Goal: Task Accomplishment & Management: Manage account settings

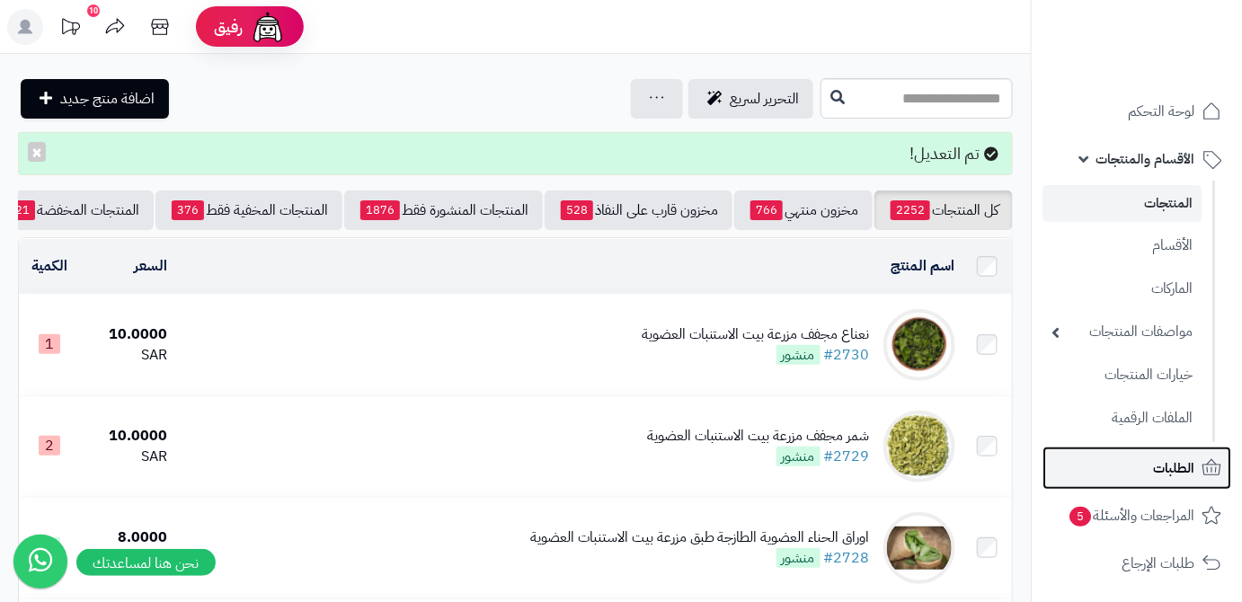
click at [1164, 457] on span "الطلبات" at bounding box center [1173, 467] width 41 height 25
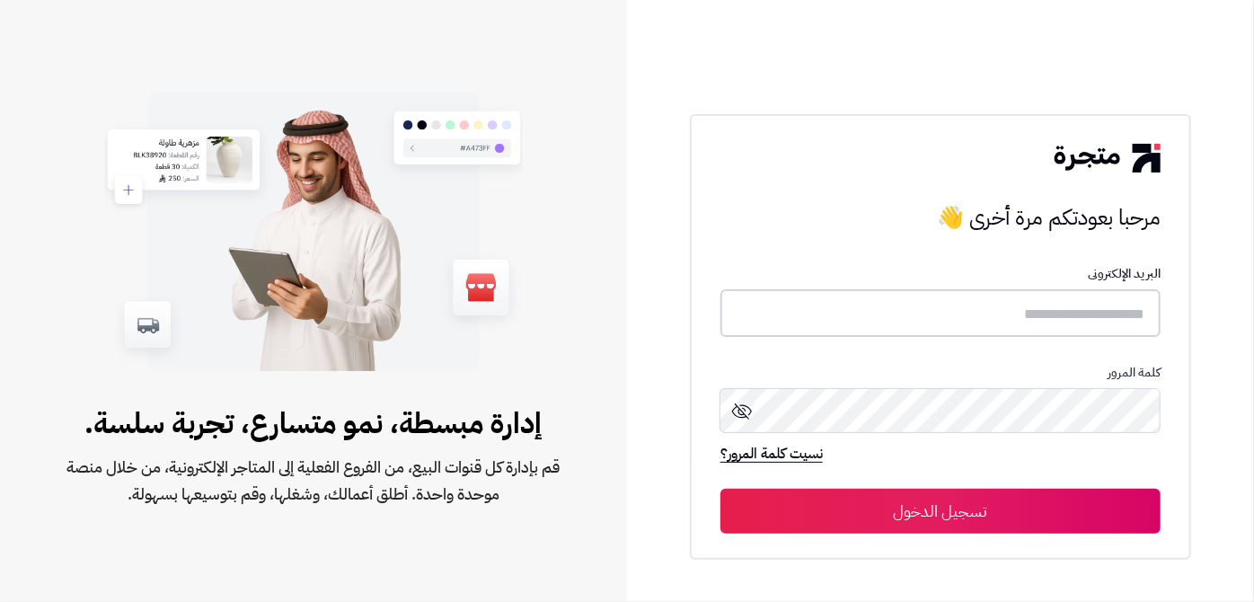
type input "**********"
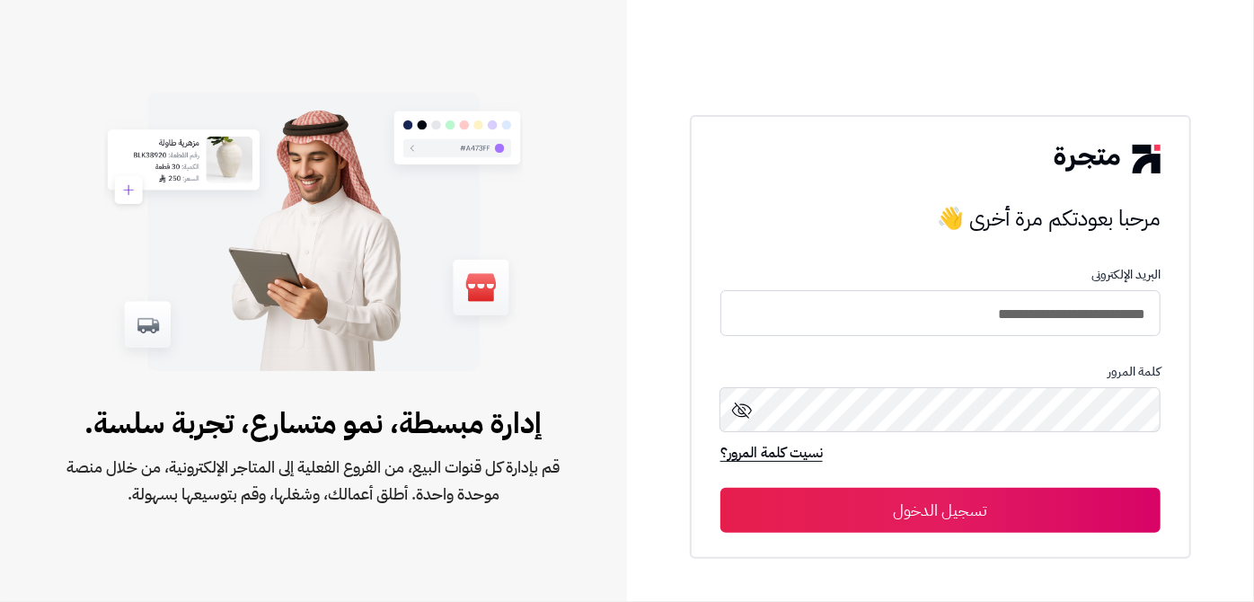
click at [1117, 498] on button "تسجيل الدخول" at bounding box center [940, 510] width 440 height 45
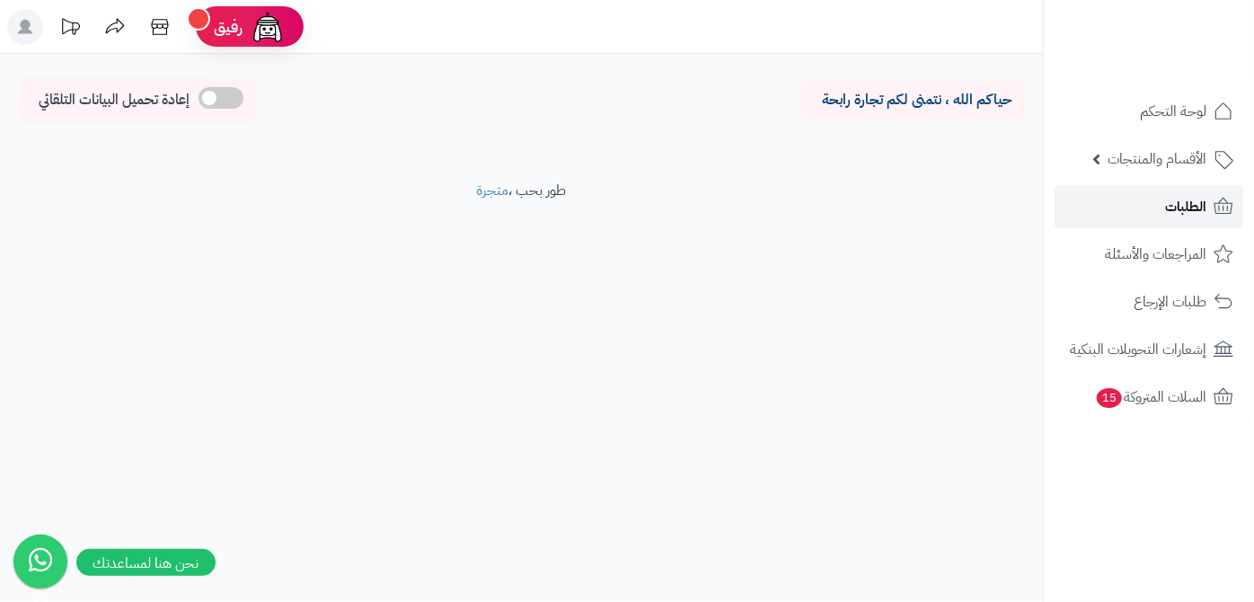
click at [1146, 211] on link "الطلبات" at bounding box center [1149, 206] width 189 height 43
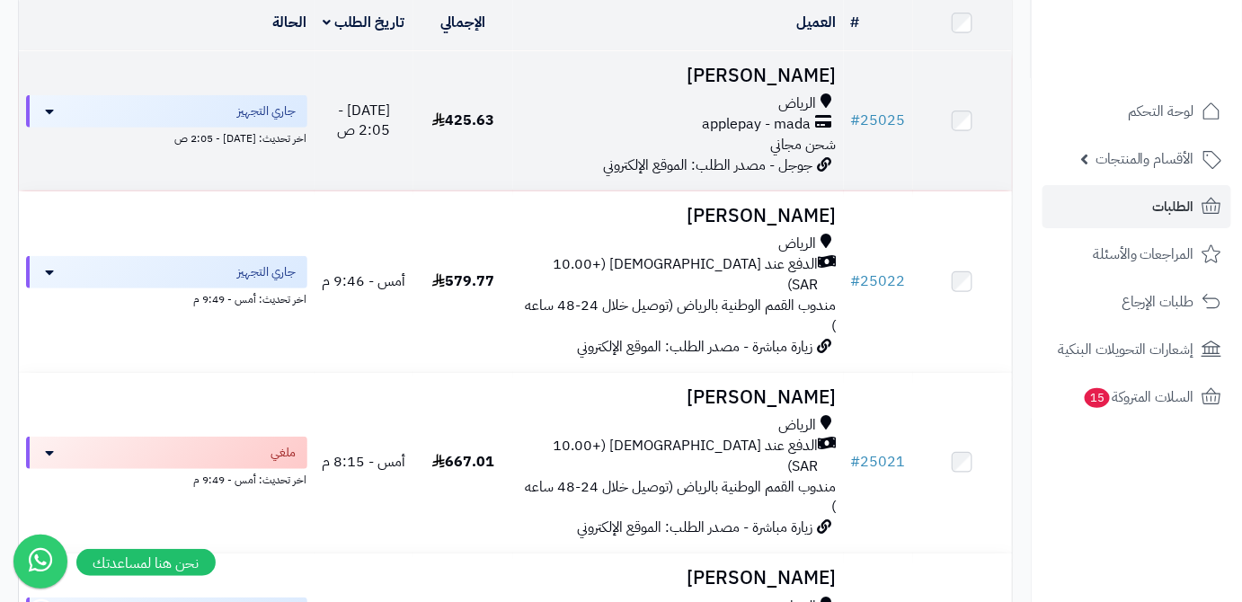
scroll to position [326, 0]
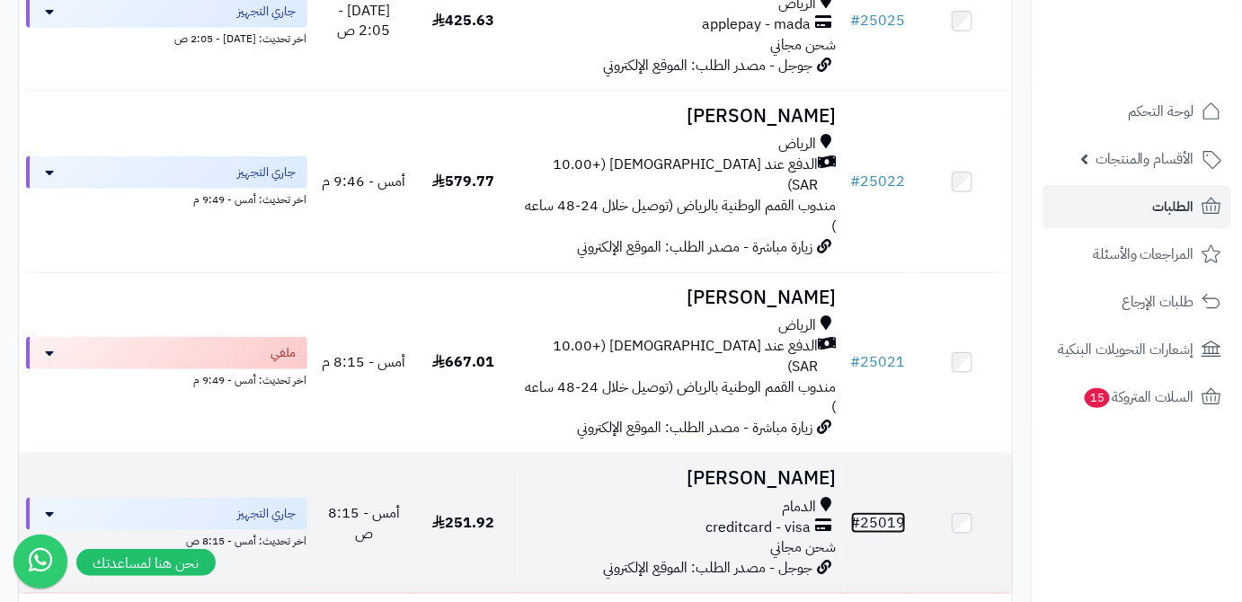
click at [898, 512] on link "# 25019" at bounding box center [878, 523] width 55 height 22
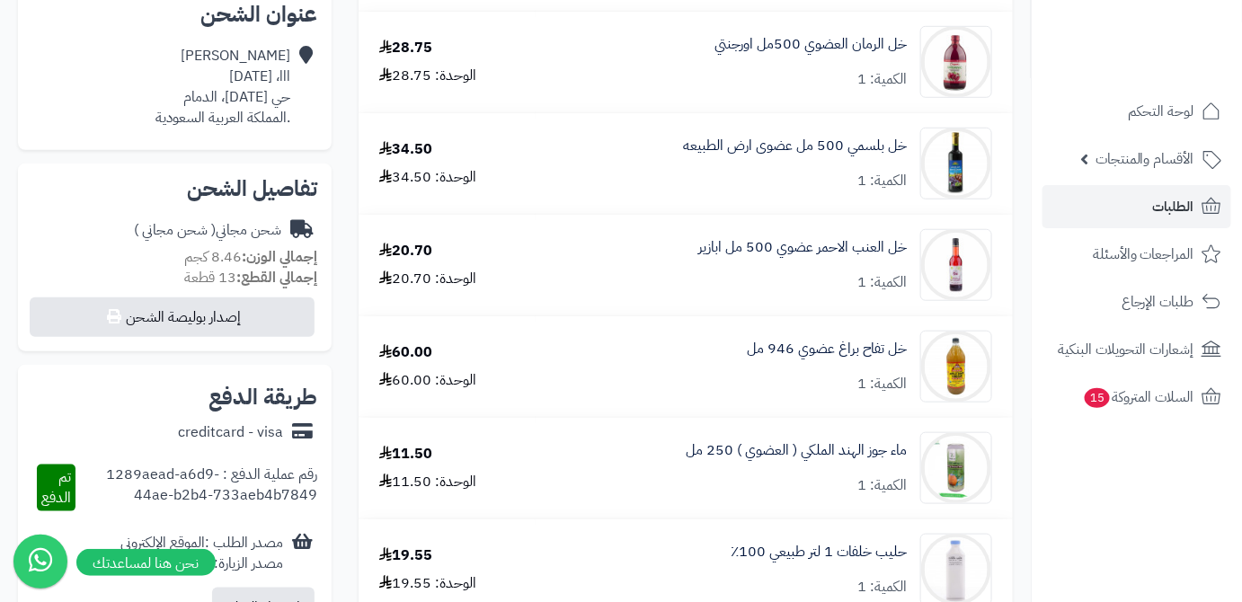
scroll to position [81, 0]
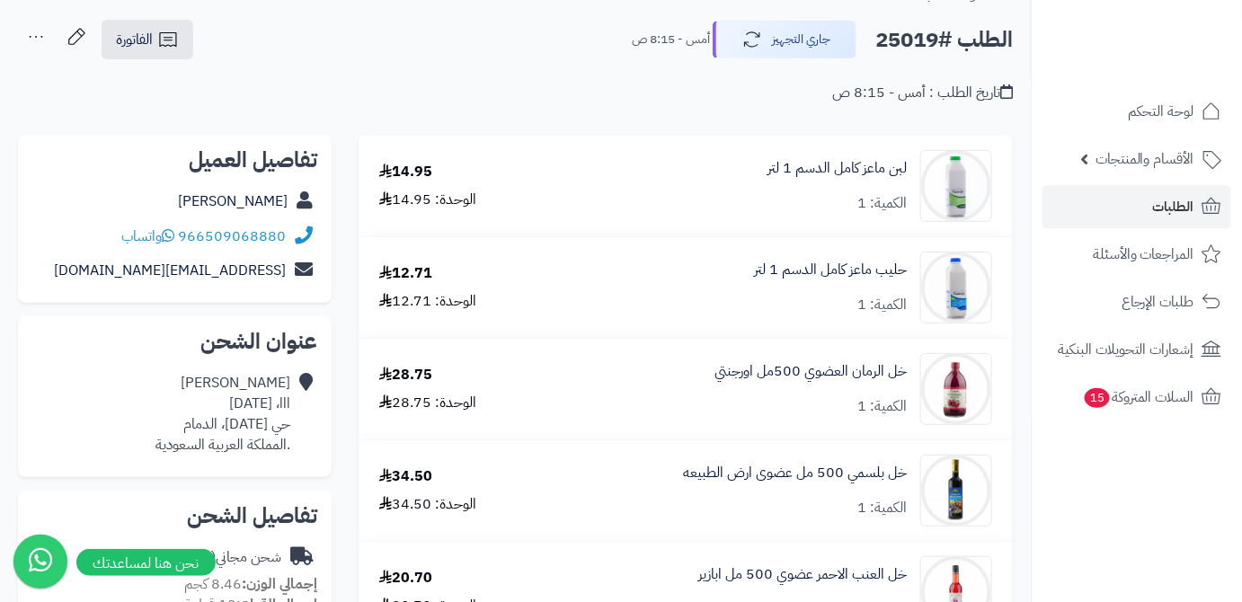
click at [903, 33] on h2 "الطلب #25019" at bounding box center [943, 40] width 137 height 37
copy h2 "25019"
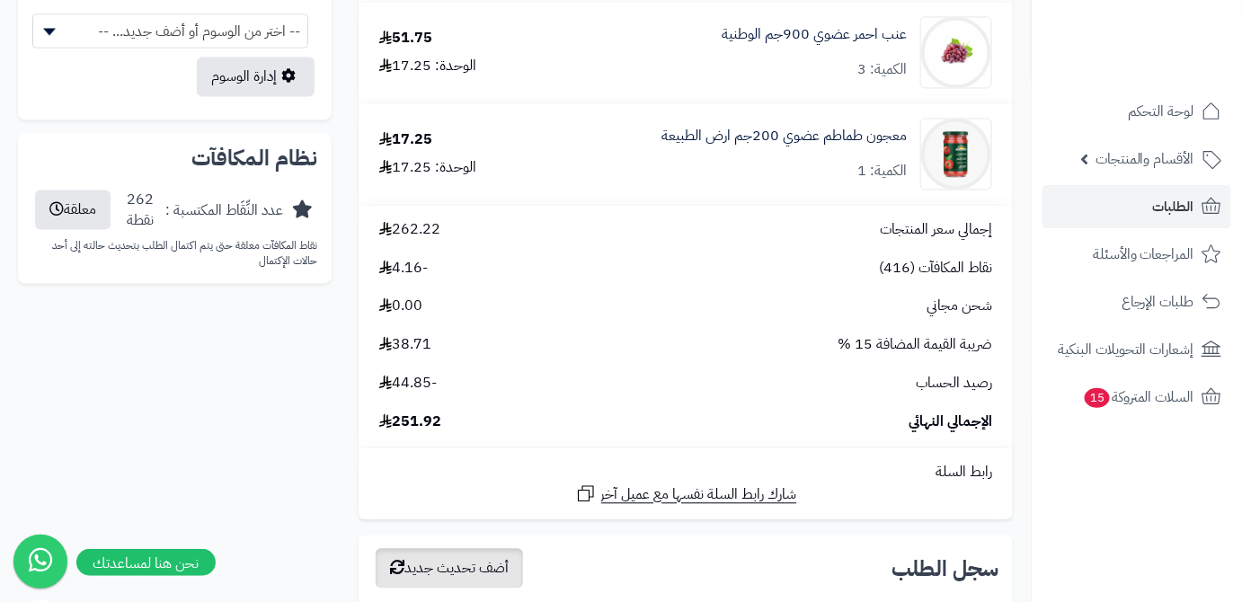
scroll to position [1306, 0]
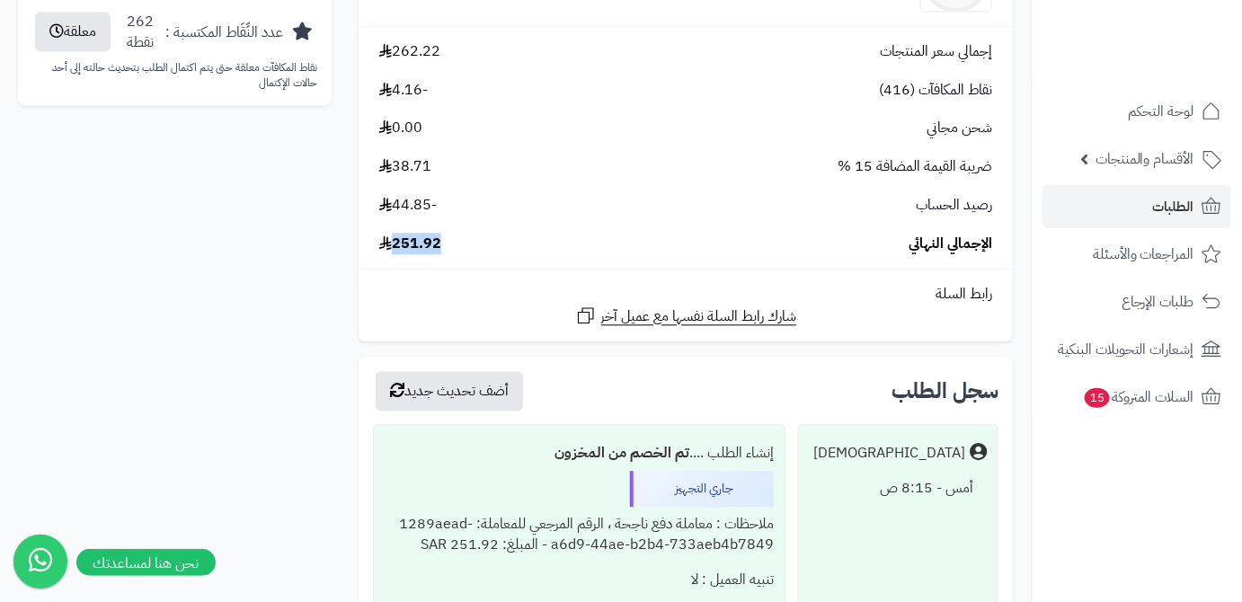
drag, startPoint x: 396, startPoint y: 247, endPoint x: 455, endPoint y: 253, distance: 58.7
click at [455, 253] on div "الإجمالي النهائي 251.92" at bounding box center [686, 244] width 640 height 21
copy span "251.92"
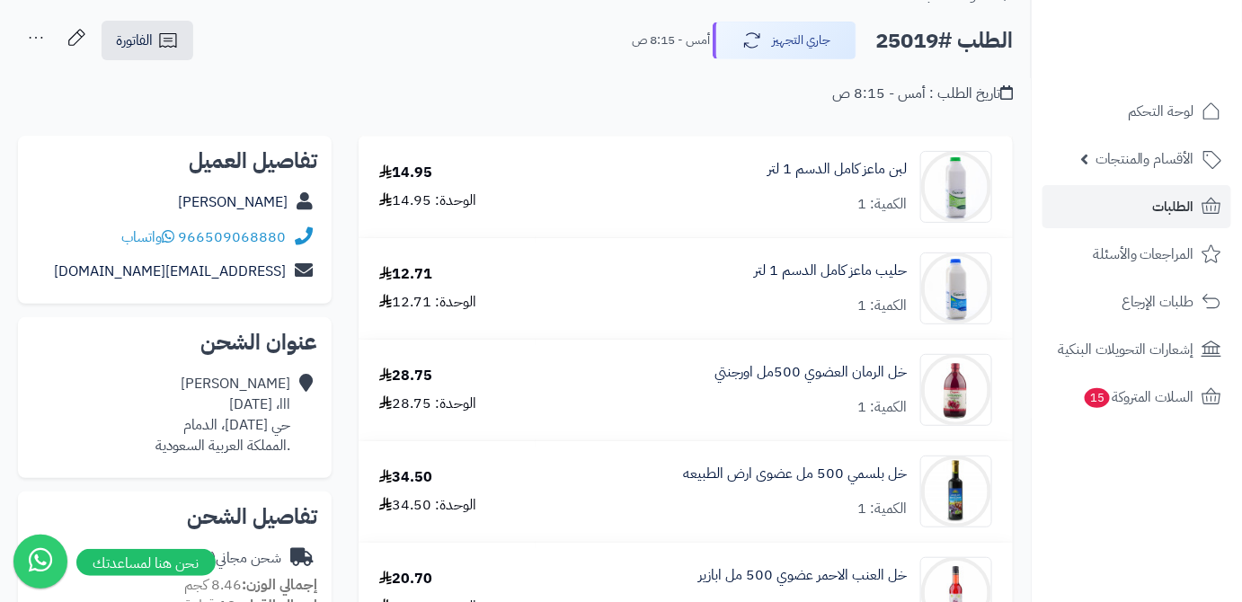
scroll to position [0, 0]
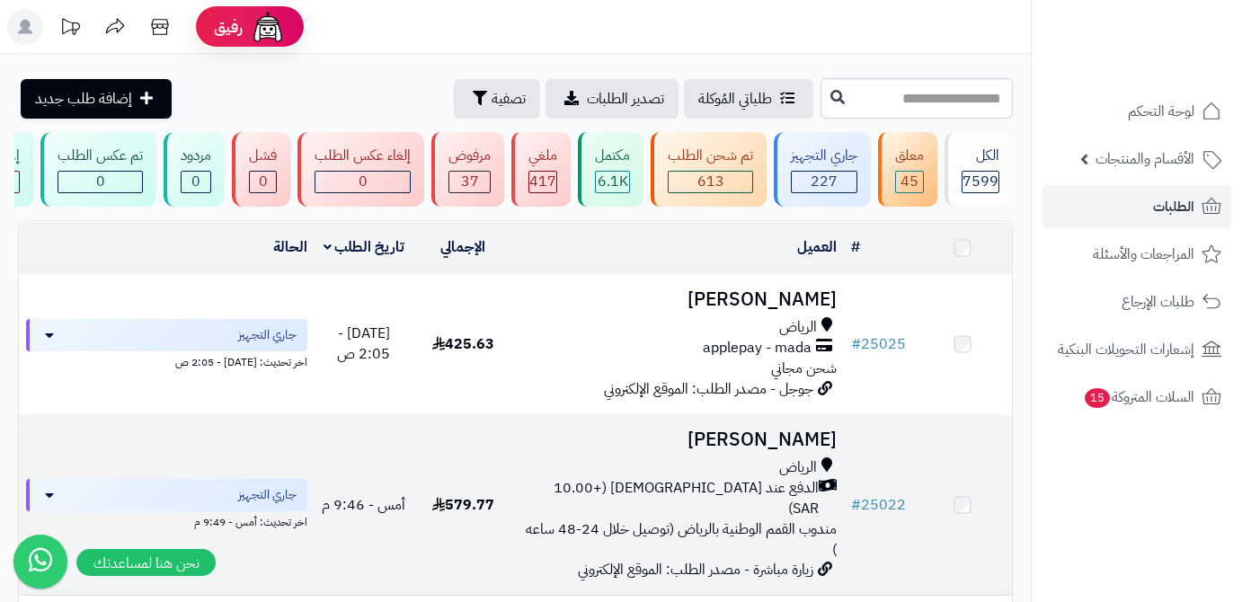
scroll to position [326, 0]
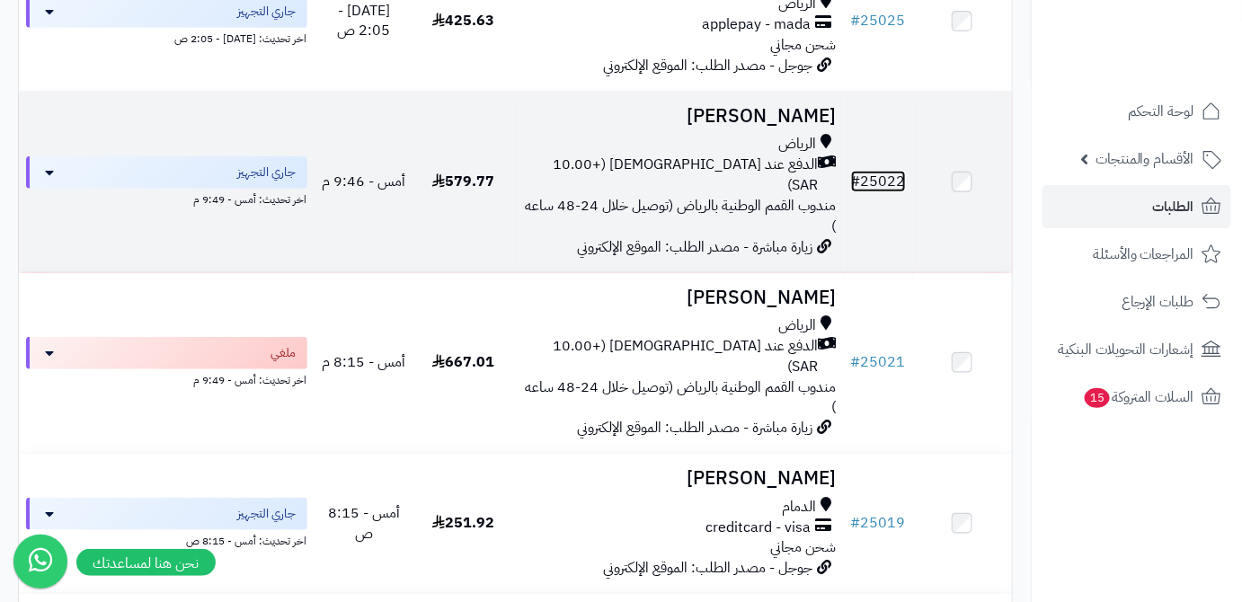
click at [880, 189] on link "# 25022" at bounding box center [878, 182] width 55 height 22
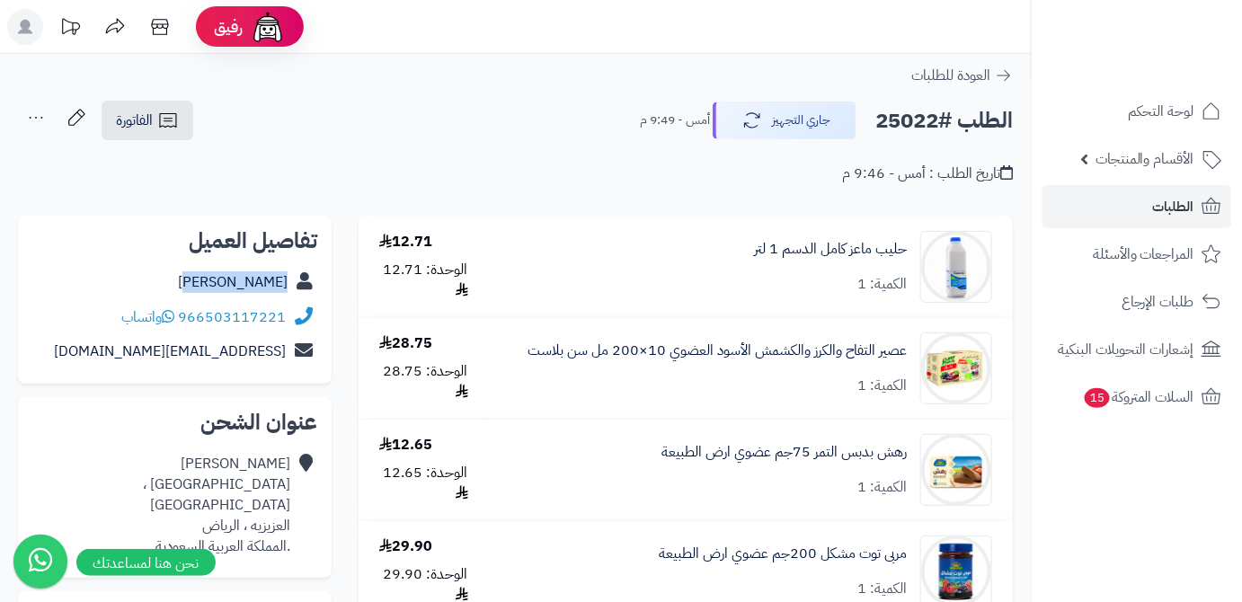
drag, startPoint x: 220, startPoint y: 281, endPoint x: 295, endPoint y: 287, distance: 74.8
click at [295, 287] on div "[PERSON_NAME]" at bounding box center [174, 282] width 285 height 35
copy div "امل عبدالله"
drag, startPoint x: 181, startPoint y: 318, endPoint x: 283, endPoint y: 316, distance: 101.5
click at [289, 319] on div "966503117221 واتساب" at bounding box center [174, 317] width 285 height 35
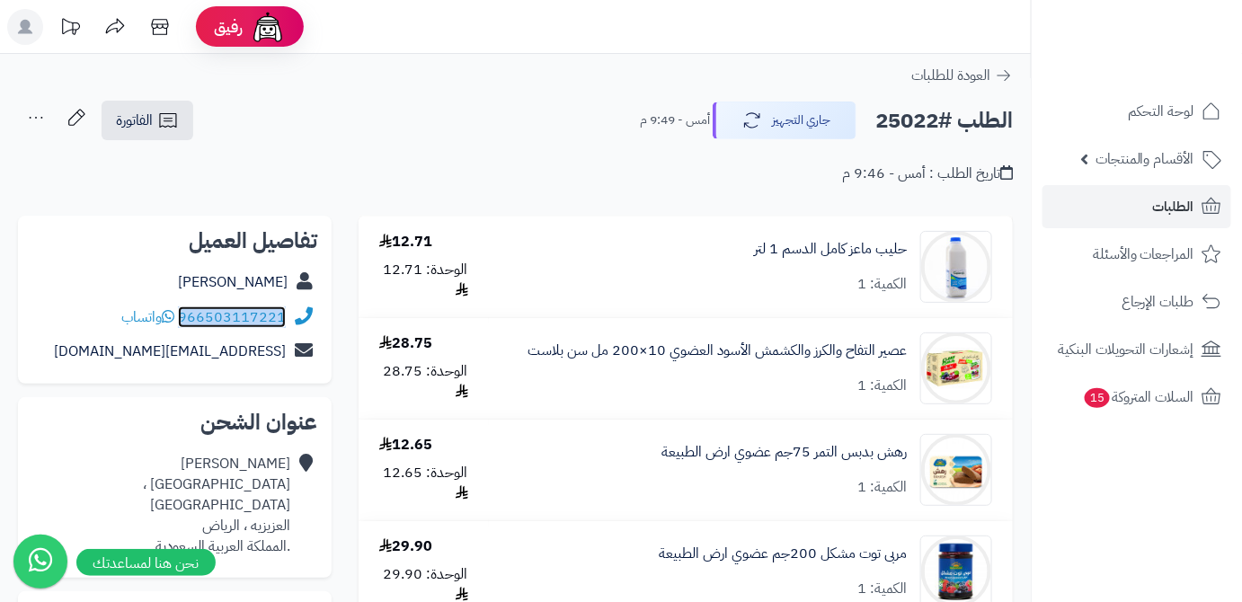
copy div "966503117221"
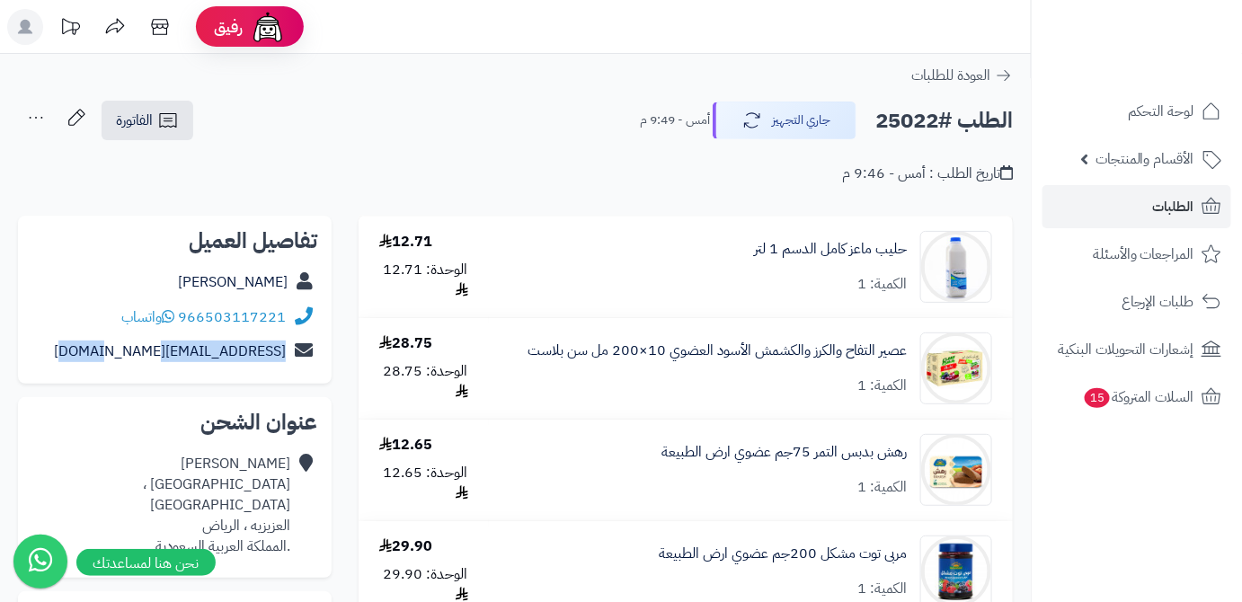
drag, startPoint x: 117, startPoint y: 353, endPoint x: 288, endPoint y: 354, distance: 171.6
click at [288, 354] on div "vip.2013619@gmail.com" at bounding box center [174, 351] width 285 height 35
copy div "vip.2013619@gmail.com"
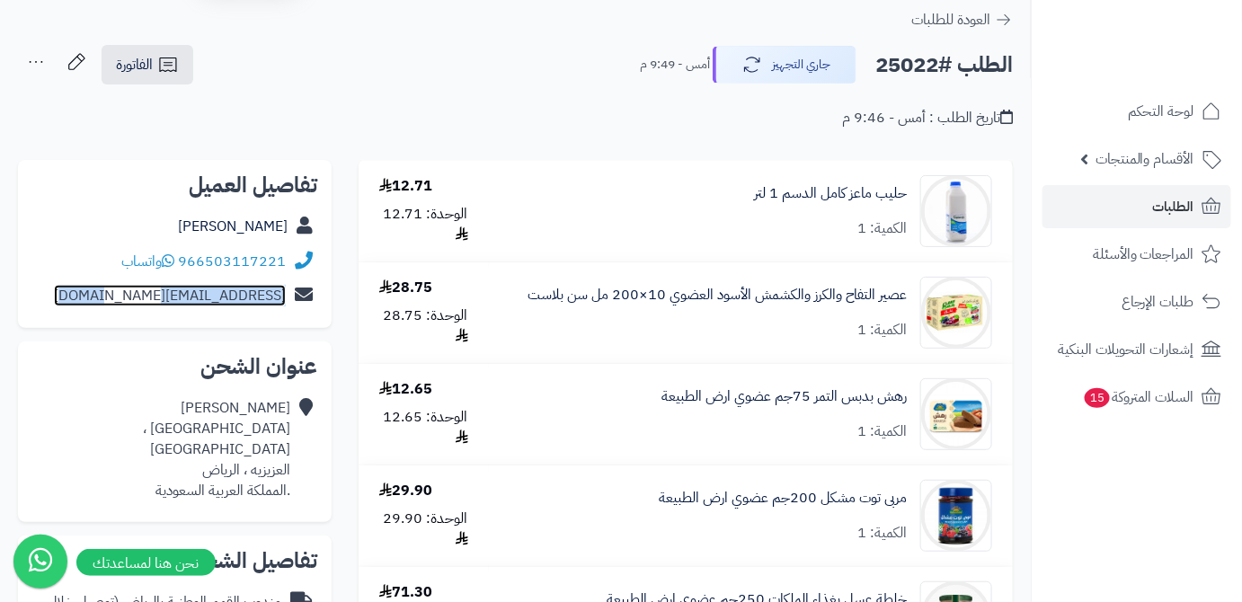
scroll to position [163, 0]
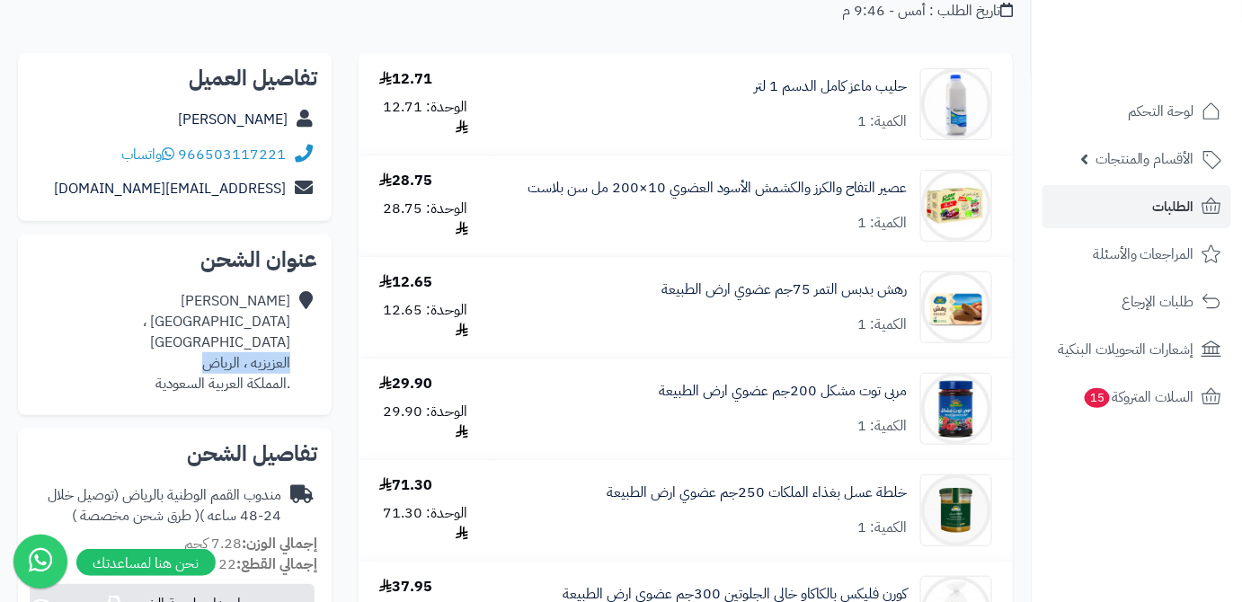
drag, startPoint x: 291, startPoint y: 342, endPoint x: 202, endPoint y: 344, distance: 89.0
click at [199, 342] on div "امل عبدالله وادي الابطن ، العزيزيه العزيزيه ، الرياض .المملكة العربية السعودية" at bounding box center [174, 342] width 285 height 117
drag, startPoint x: 214, startPoint y: 350, endPoint x: 191, endPoint y: 337, distance: 26.2
drag, startPoint x: 191, startPoint y: 337, endPoint x: 167, endPoint y: 335, distance: 24.3
click at [167, 335] on div "امل عبدالله وادي الابطن ، العزيزيه العزيزيه ، الرياض .المملكة العربية السعودية" at bounding box center [161, 342] width 258 height 102
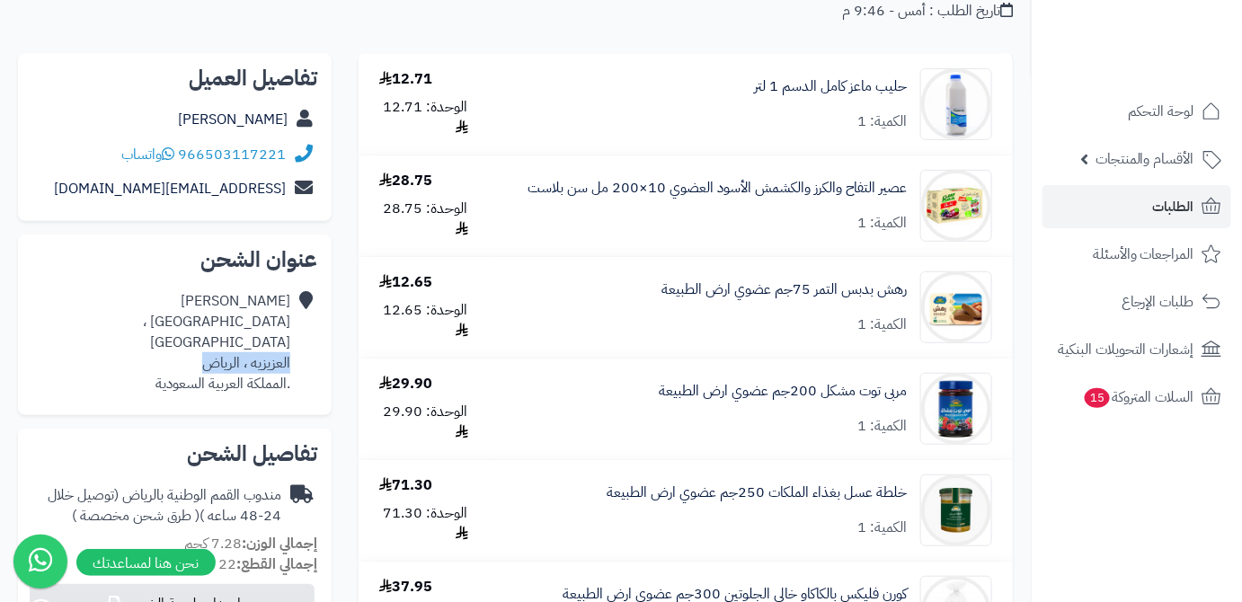
drag, startPoint x: 195, startPoint y: 343, endPoint x: 292, endPoint y: 345, distance: 97.0
click at [292, 345] on div "امل عبدالله وادي الابطن ، العزيزيه العزيزيه ، الرياض .المملكة العربية السعودية" at bounding box center [174, 342] width 285 height 117
copy div "العزيزيه ، الرياض"
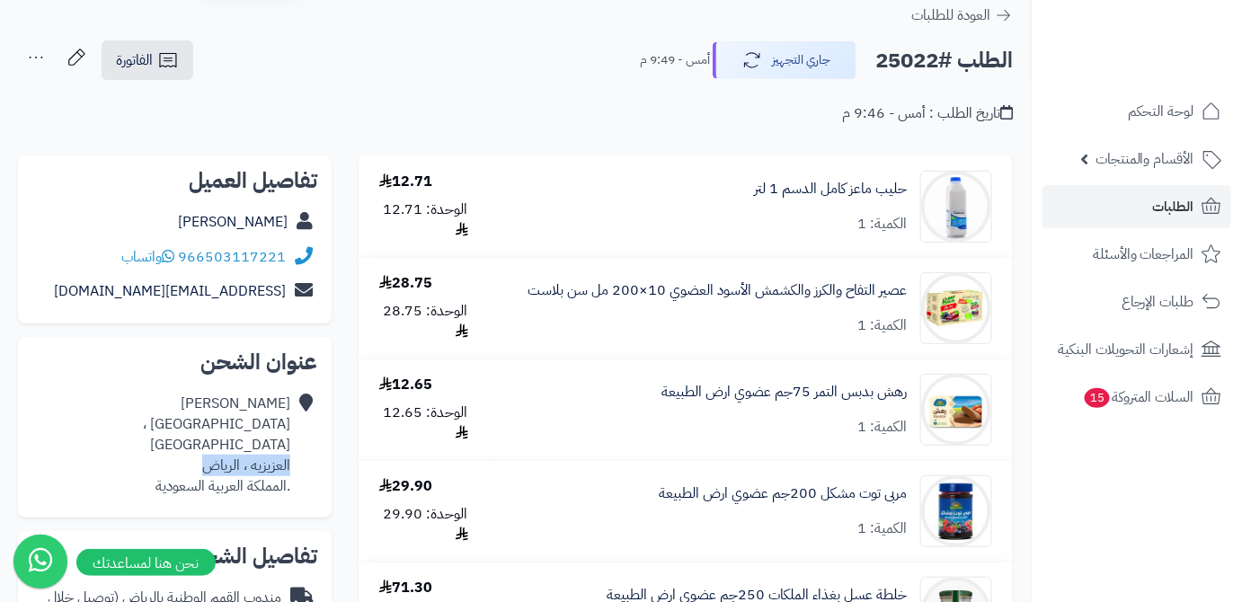
scroll to position [0, 0]
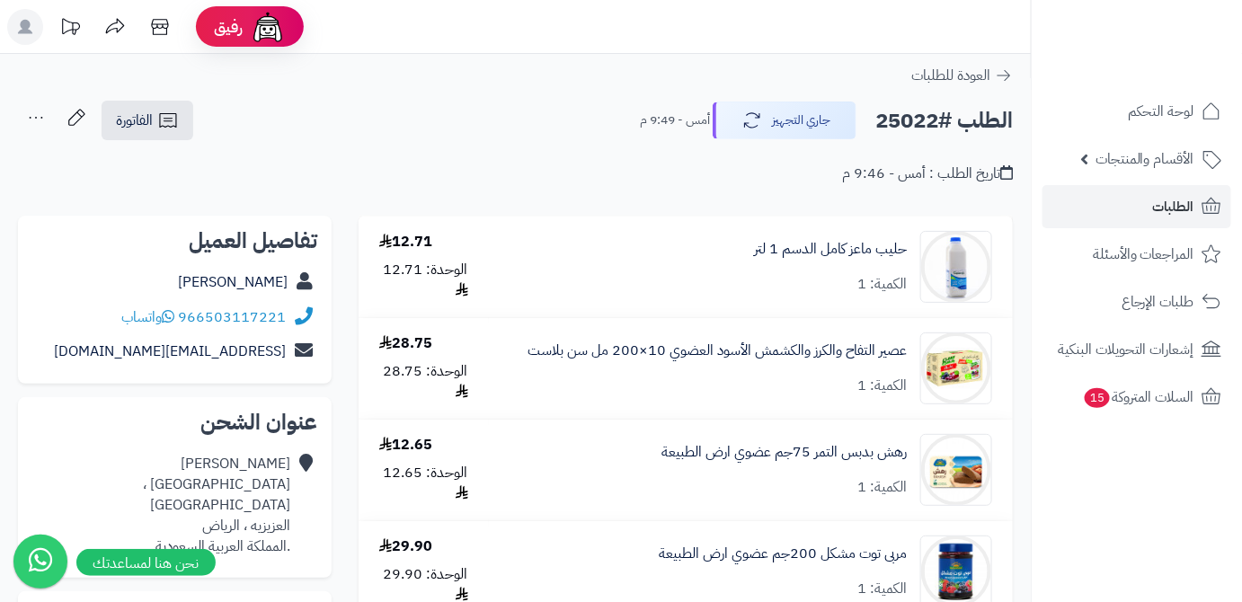
click at [913, 106] on h2 "الطلب #25022" at bounding box center [943, 120] width 137 height 37
click at [913, 115] on h2 "الطلب #25022" at bounding box center [943, 120] width 137 height 37
copy h2 "25022"
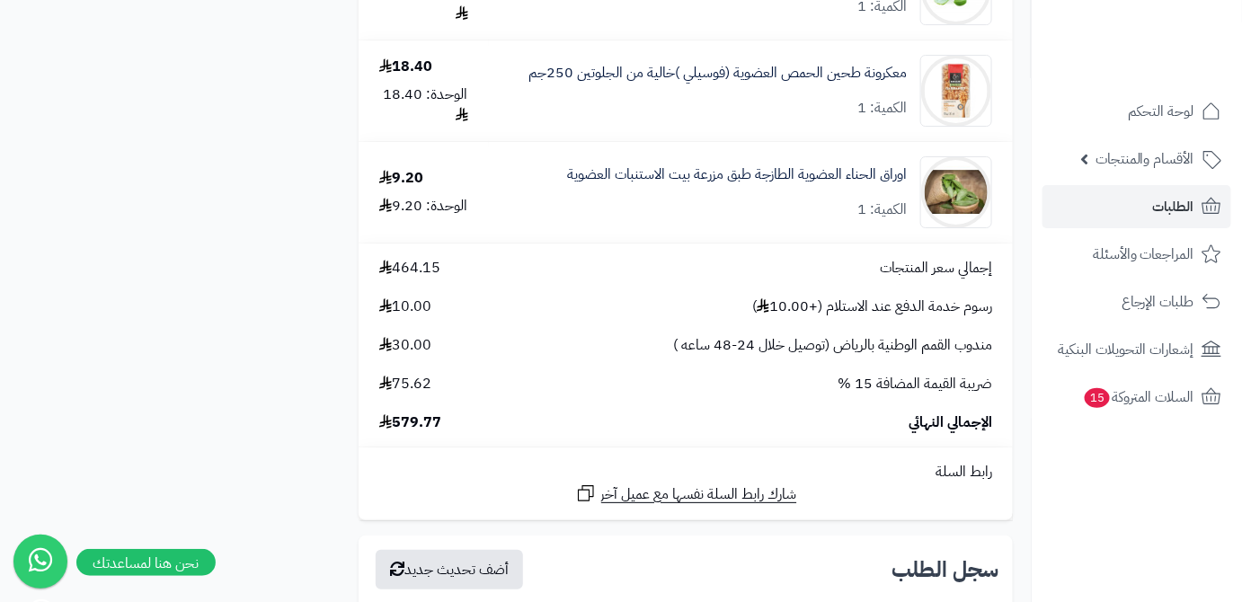
scroll to position [2205, 0]
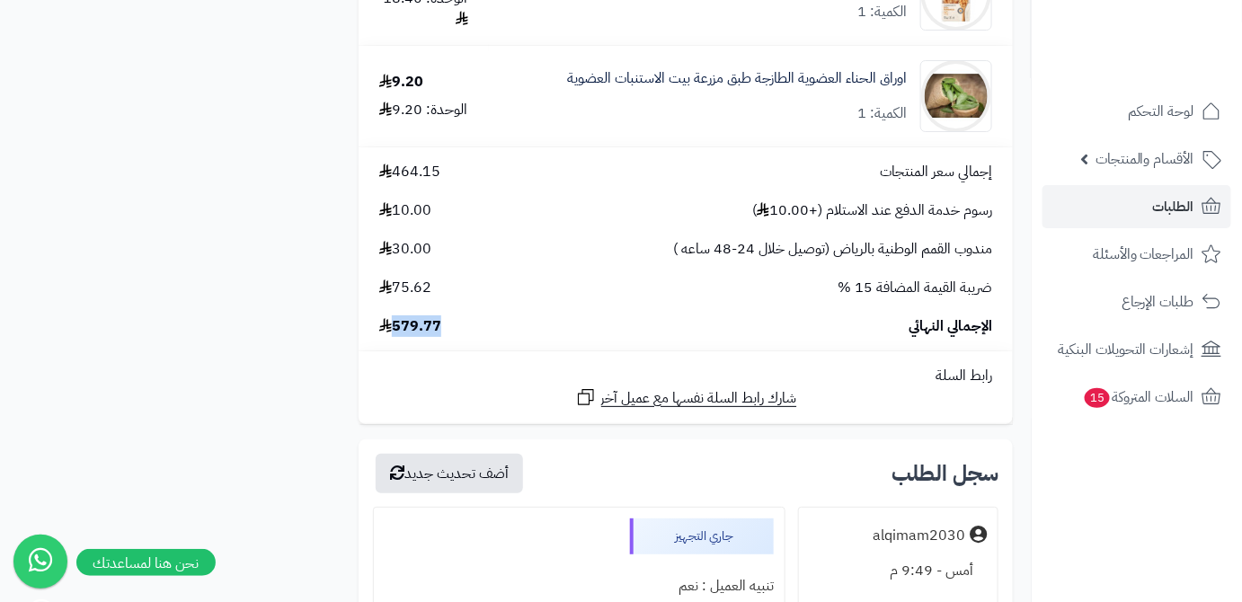
drag, startPoint x: 393, startPoint y: 338, endPoint x: 462, endPoint y: 340, distance: 68.3
click at [462, 337] on div "الإجمالي النهائي 579.77" at bounding box center [686, 326] width 640 height 21
copy span "579.77"
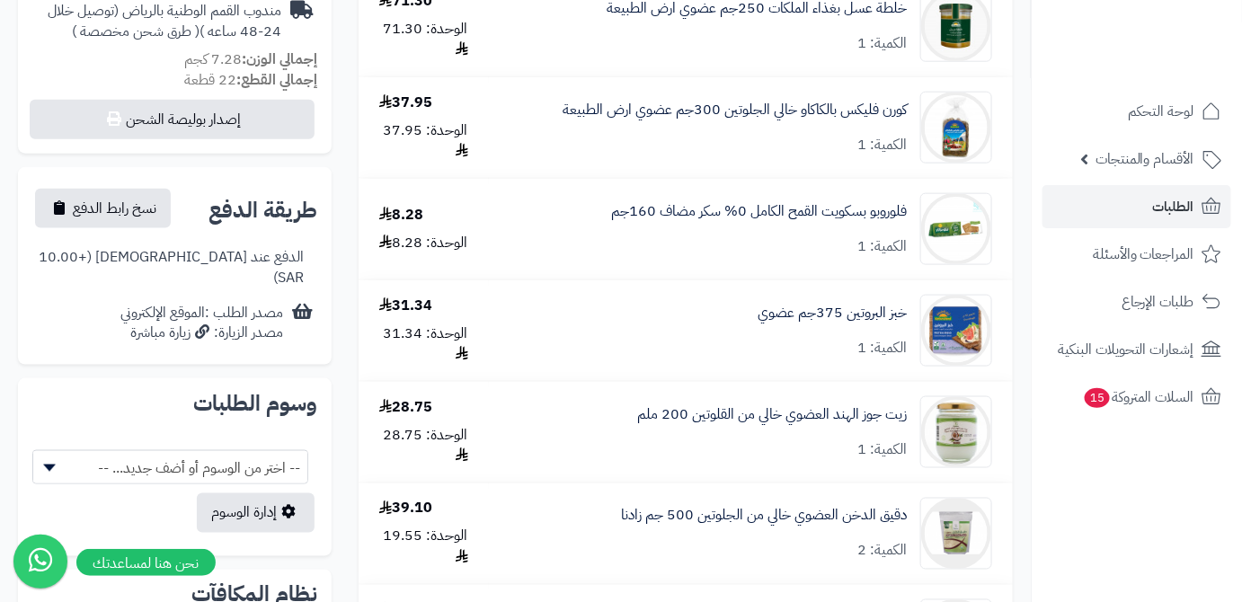
scroll to position [490, 0]
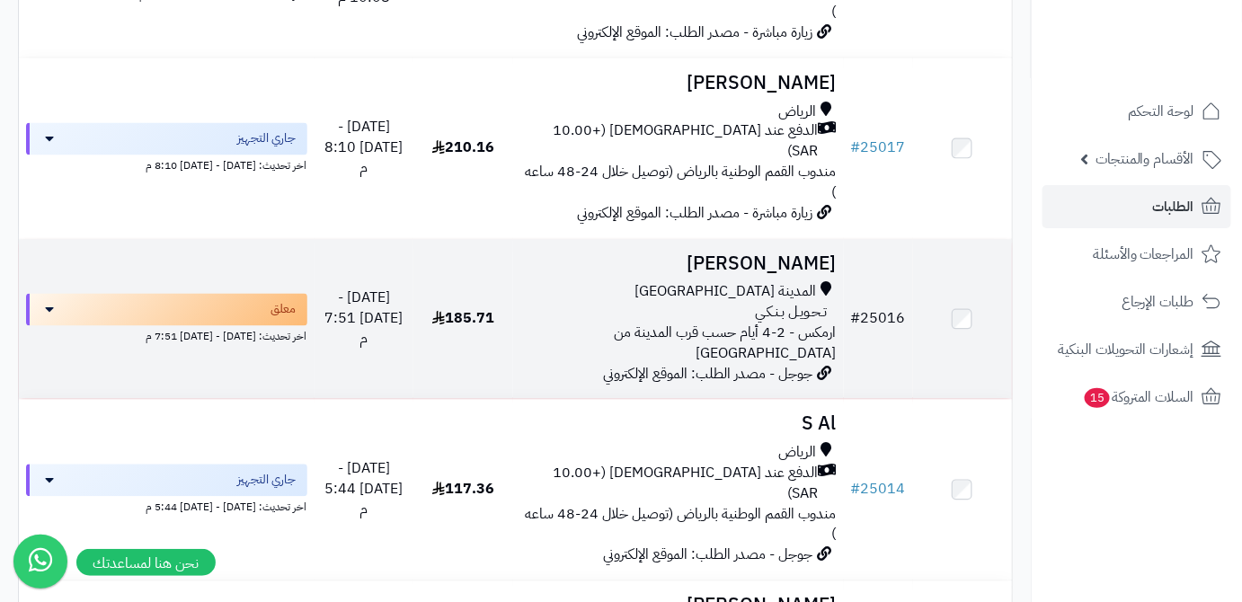
scroll to position [1061, 0]
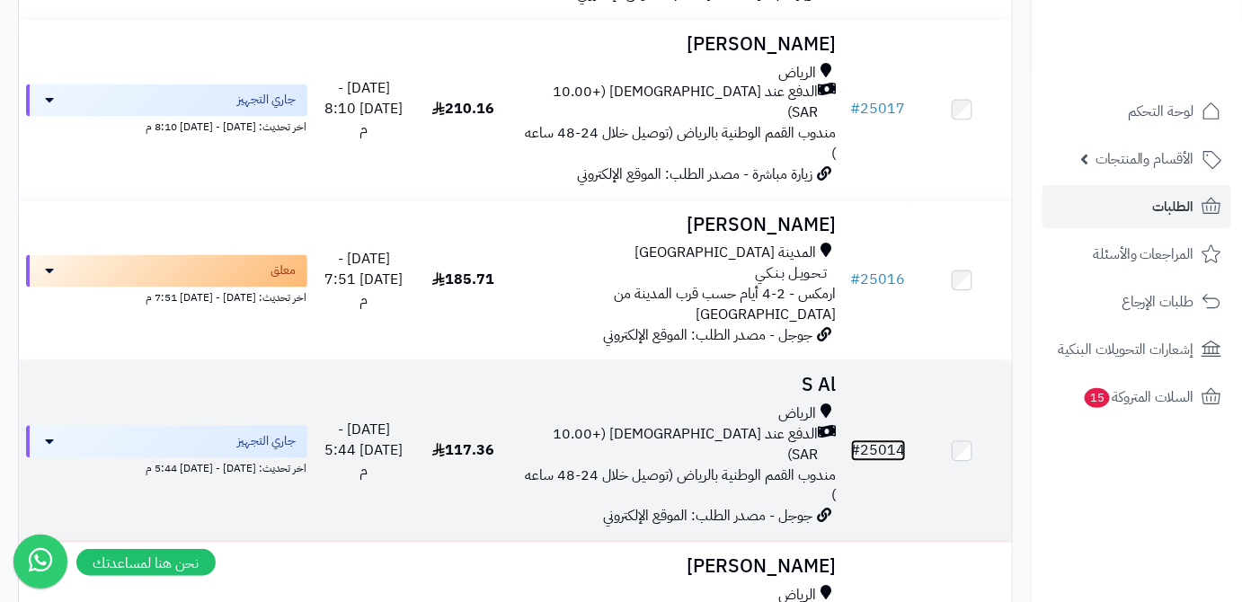
click at [878, 440] on link "# 25014" at bounding box center [878, 451] width 55 height 22
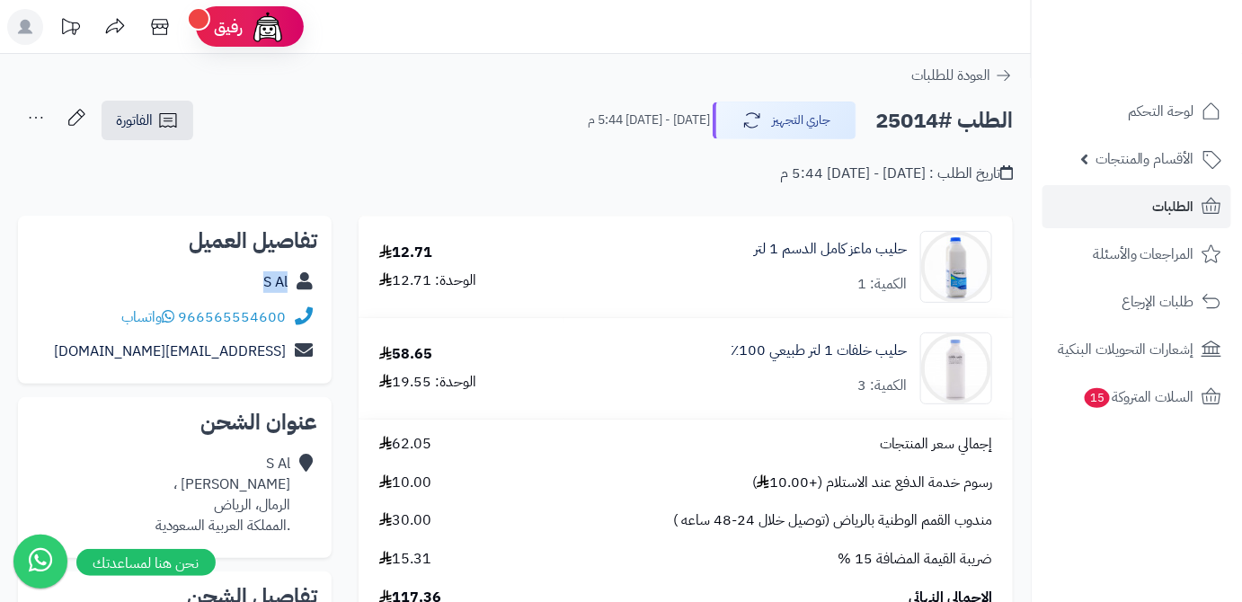
drag, startPoint x: 268, startPoint y: 284, endPoint x: 297, endPoint y: 284, distance: 29.6
click at [297, 284] on div "S Al" at bounding box center [174, 282] width 285 height 35
copy div "S Al"
drag, startPoint x: 180, startPoint y: 322, endPoint x: 278, endPoint y: 322, distance: 97.9
click at [293, 323] on div "966565554600 واتساب" at bounding box center [174, 317] width 285 height 35
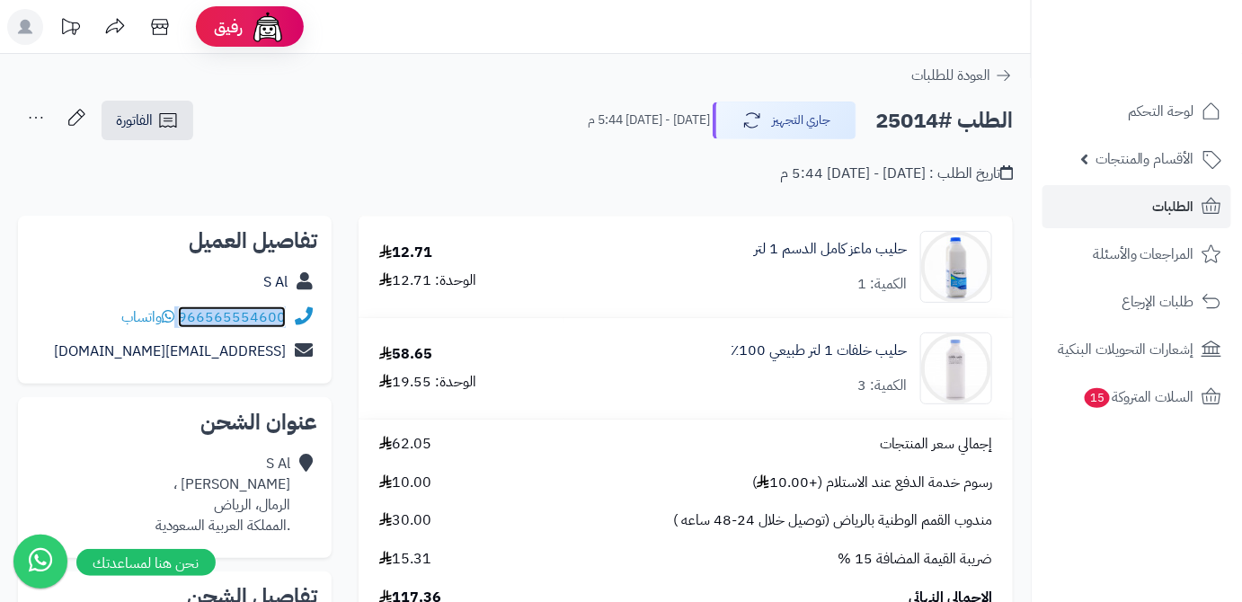
copy div "966565554600"
drag, startPoint x: 172, startPoint y: 358, endPoint x: 313, endPoint y: 358, distance: 140.1
click at [313, 358] on div "sasa@gmail.com" at bounding box center [174, 351] width 285 height 35
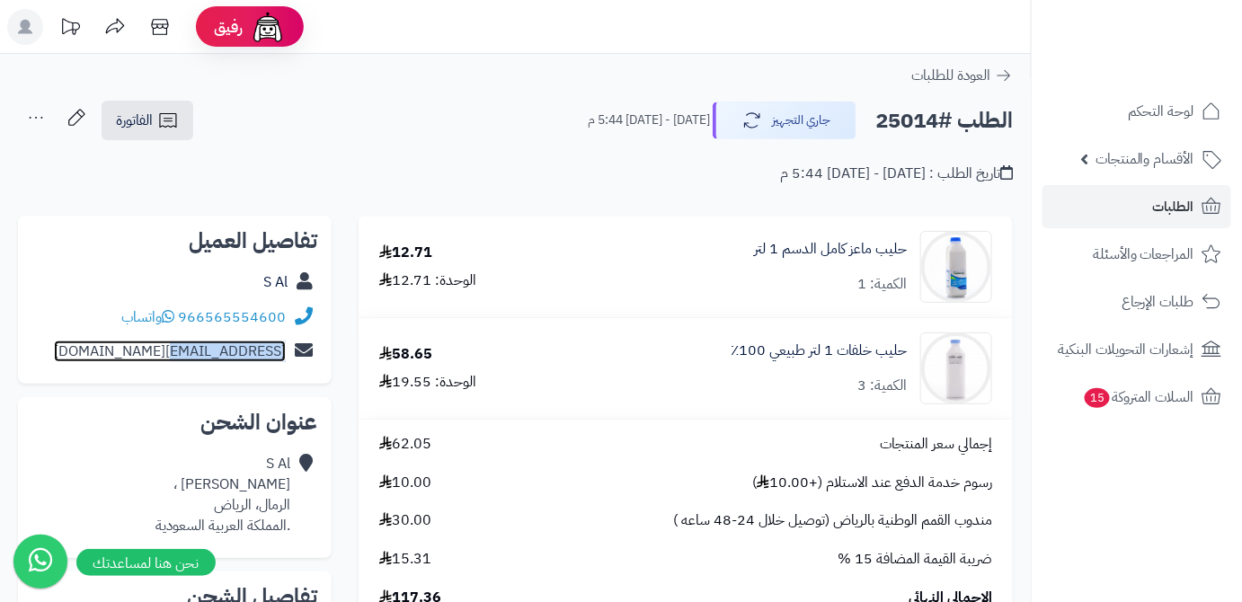
copy div "sasa@gmail.com"
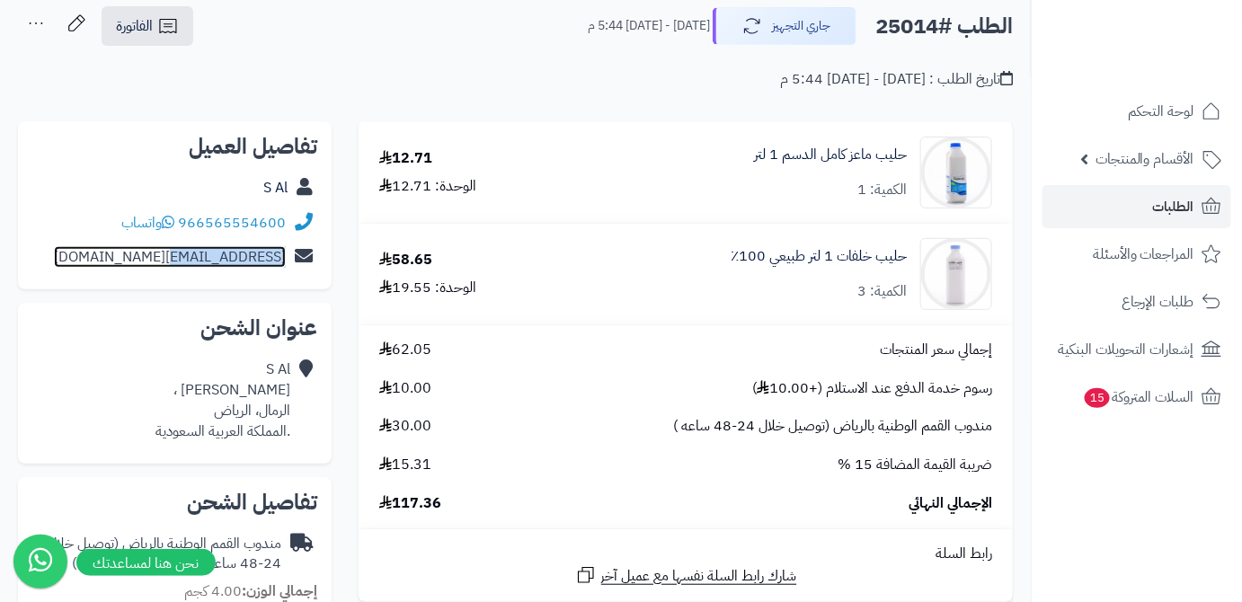
scroll to position [163, 0]
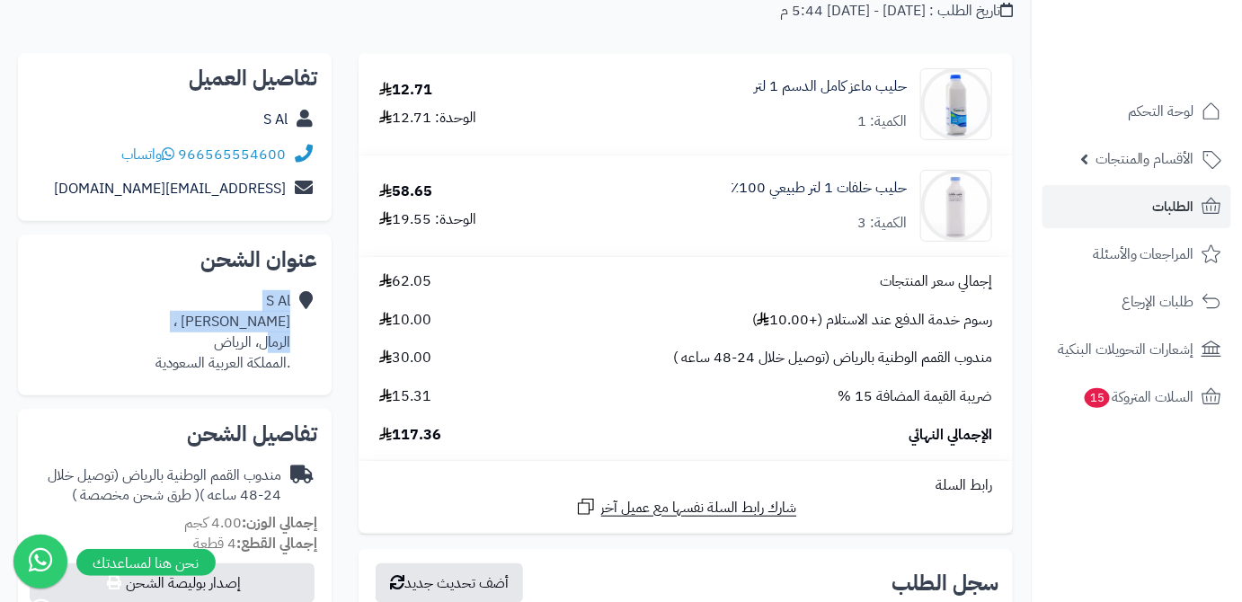
drag, startPoint x: 292, startPoint y: 340, endPoint x: 268, endPoint y: 344, distance: 24.5
click at [268, 344] on div "S Al بن رشد ، الرمال، الرياض .المملكة العربية السعودية" at bounding box center [174, 332] width 285 height 96
click at [194, 323] on div "S Al بن رشد ، الرمال، الرياض .المملكة العربية السعودية" at bounding box center [222, 332] width 135 height 82
drag, startPoint x: 206, startPoint y: 339, endPoint x: 295, endPoint y: 341, distance: 89.0
click at [295, 341] on div "S Al بن رشد ، الرمال، الرياض .المملكة العربية السعودية" at bounding box center [174, 332] width 285 height 96
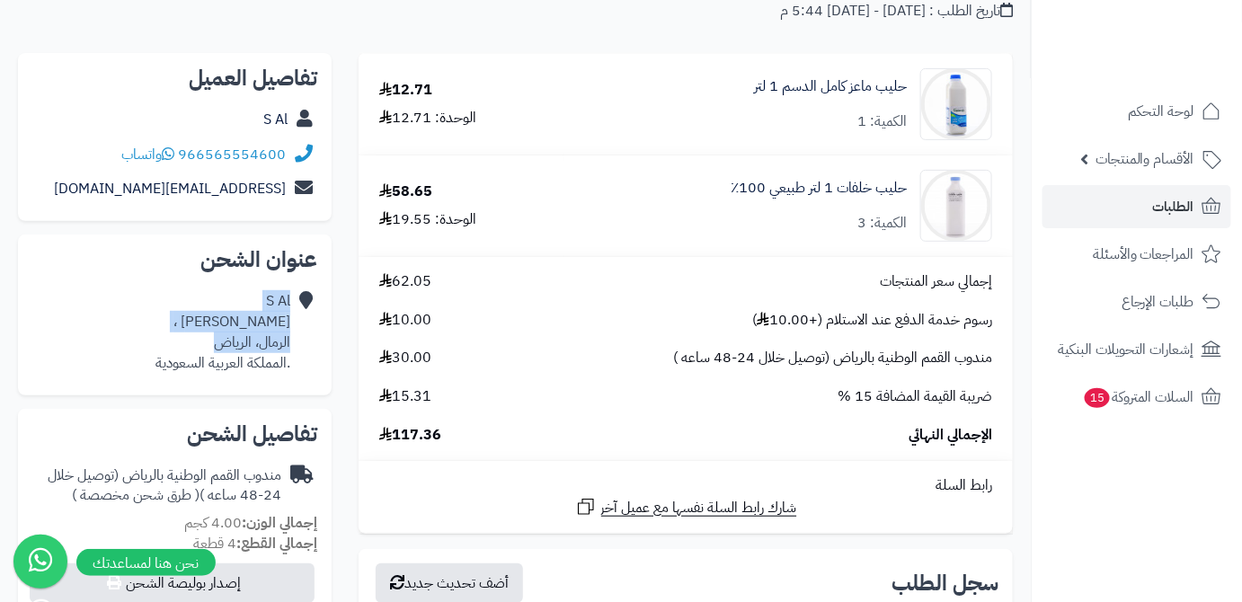
click at [295, 342] on icon at bounding box center [304, 332] width 18 height 82
click at [296, 344] on icon at bounding box center [304, 332] width 18 height 82
click at [302, 356] on icon at bounding box center [304, 332] width 18 height 82
drag, startPoint x: 203, startPoint y: 343, endPoint x: 291, endPoint y: 345, distance: 88.1
click at [291, 345] on div "S Al بن رشد ، الرمال، الرياض .المملكة العربية السعودية" at bounding box center [174, 332] width 285 height 96
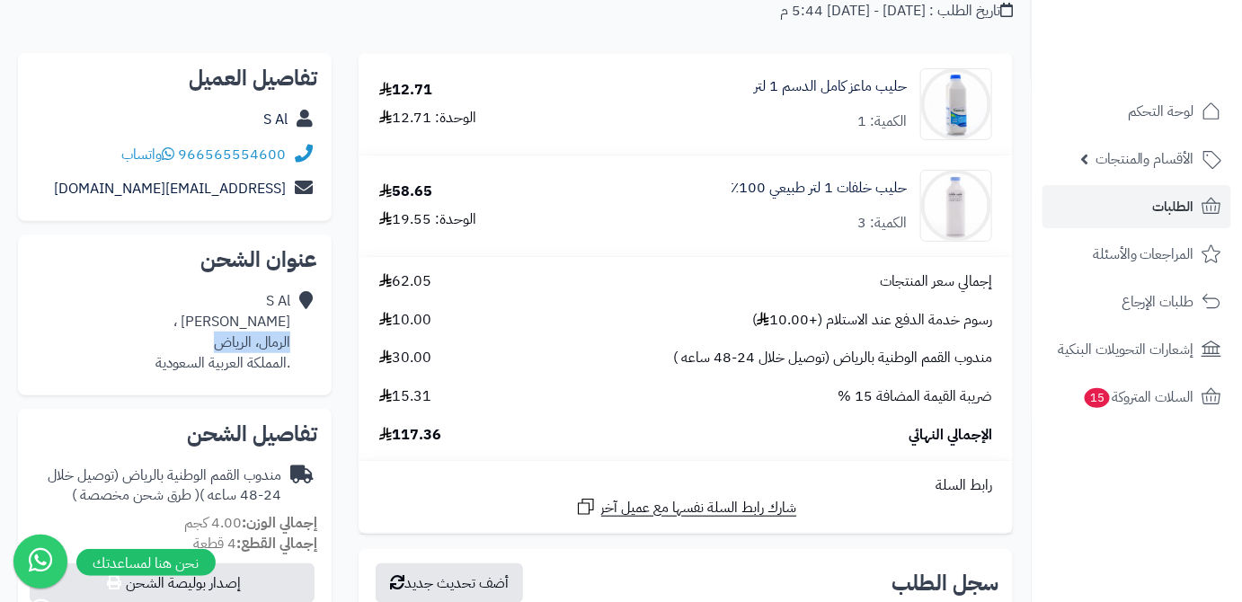
copy div "الرمال، الرياض"
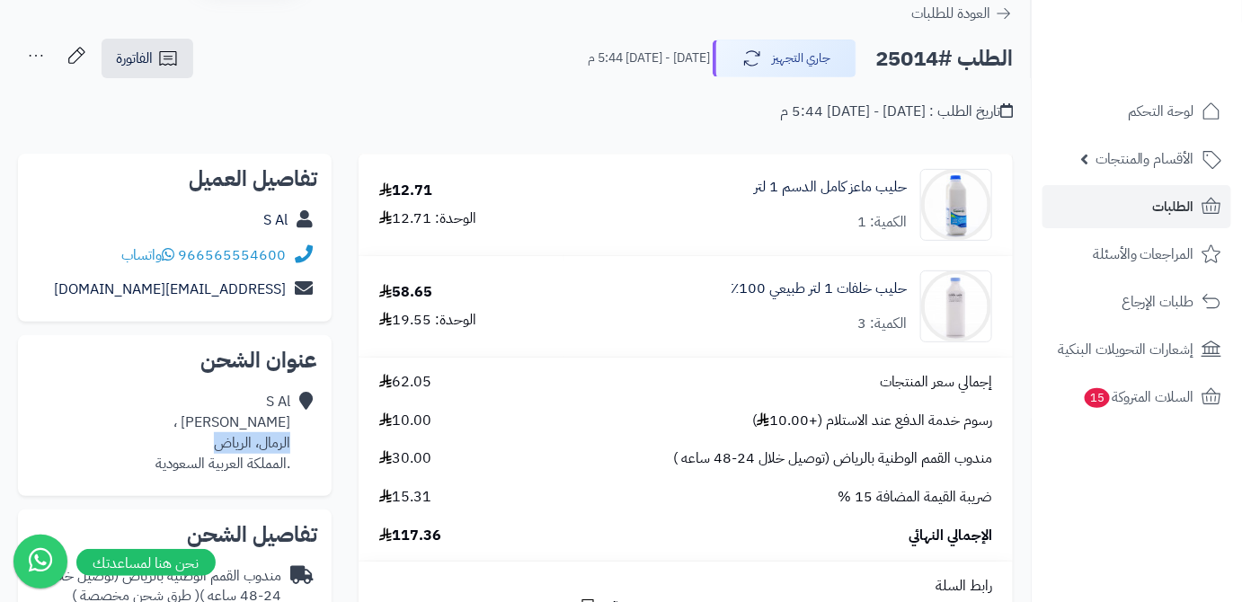
scroll to position [0, 0]
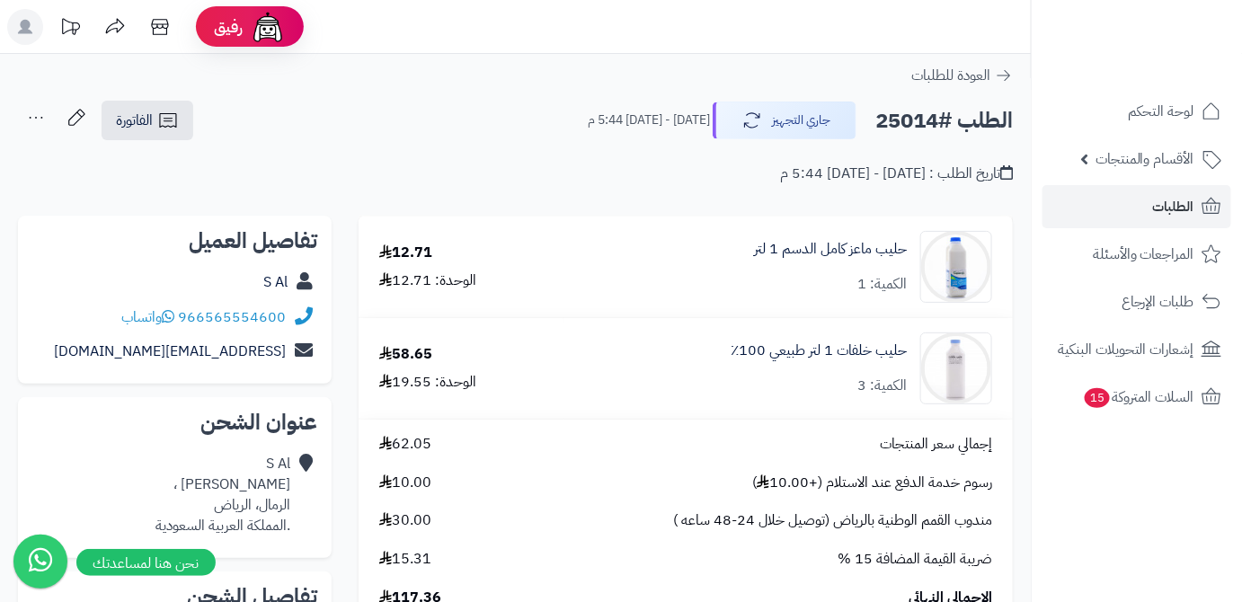
click at [917, 124] on h2 "الطلب #25014" at bounding box center [943, 120] width 137 height 37
click at [917, 123] on h2 "الطلب #25014" at bounding box center [943, 120] width 137 height 37
copy h2 "25014"
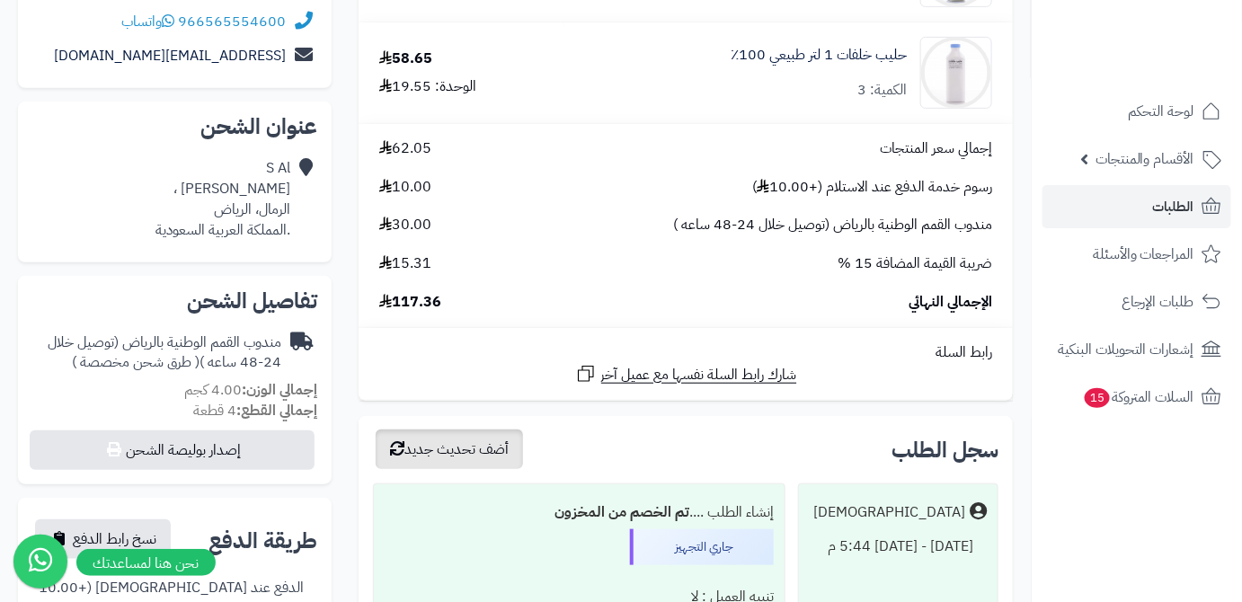
scroll to position [326, 0]
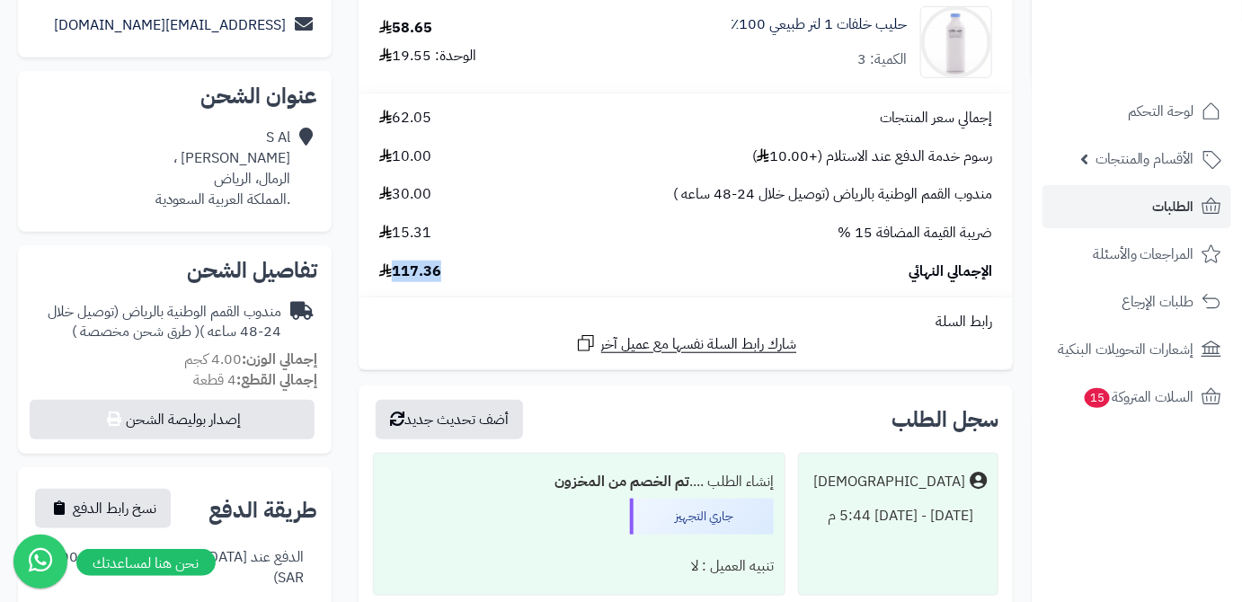
drag, startPoint x: 396, startPoint y: 273, endPoint x: 452, endPoint y: 280, distance: 56.2
click at [452, 280] on div "الإجمالي النهائي 117.36" at bounding box center [686, 271] width 640 height 21
copy span "117.36"
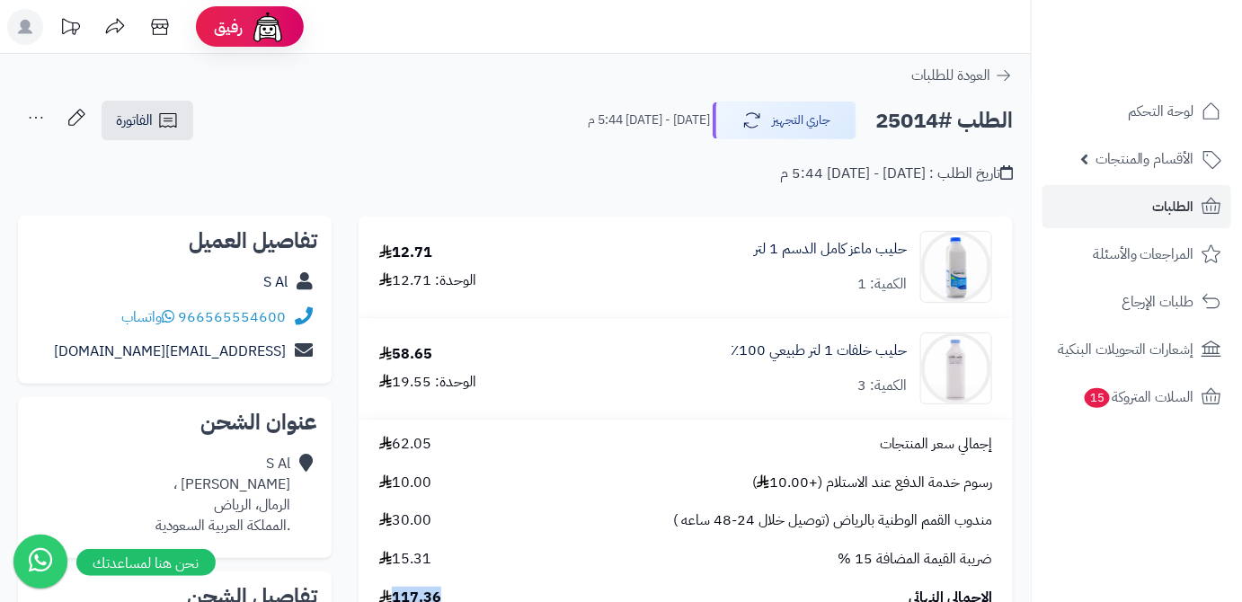
scroll to position [0, 0]
drag, startPoint x: 910, startPoint y: 250, endPoint x: 719, endPoint y: 258, distance: 191.5
click at [717, 259] on div "حليب ماعز كامل الدسم 1 لتر الكمية: 1" at bounding box center [787, 267] width 435 height 72
copy link "حليب ماعز كامل الدسم 1 لتر"
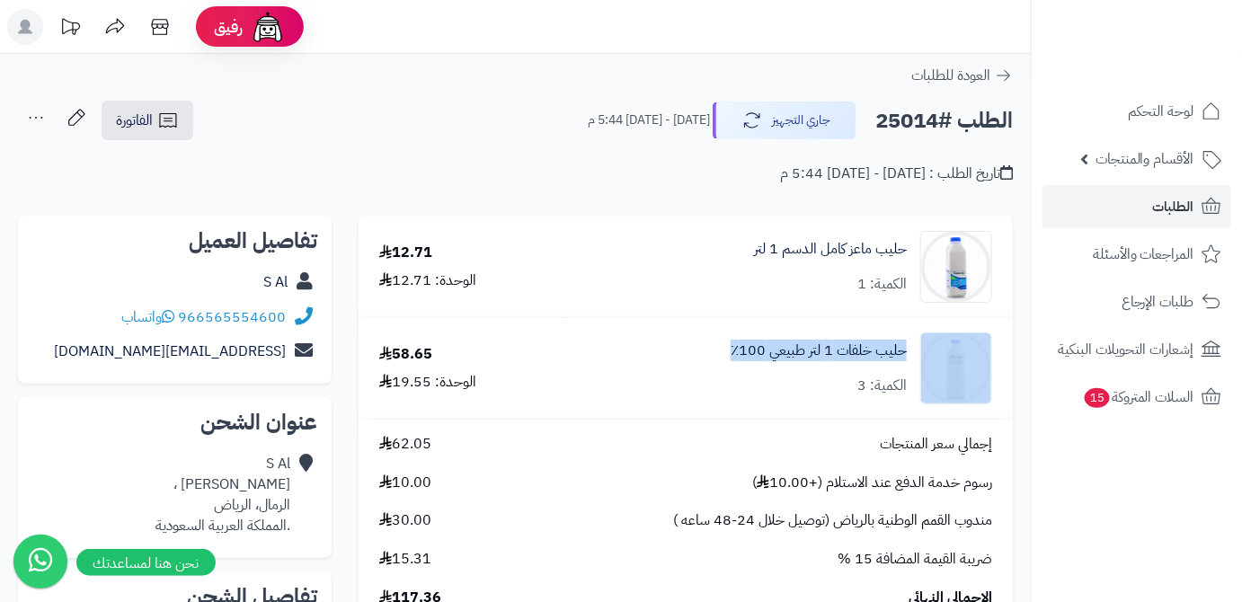
drag, startPoint x: 716, startPoint y: 349, endPoint x: 913, endPoint y: 350, distance: 196.8
click at [913, 303] on div "حليب خلفات 1 لتر طبيعي 100٪؜ الكمية: 3" at bounding box center [787, 267] width 435 height 72
copy div "حليب خلفات 1 لتر طبيعي 100٪؜"
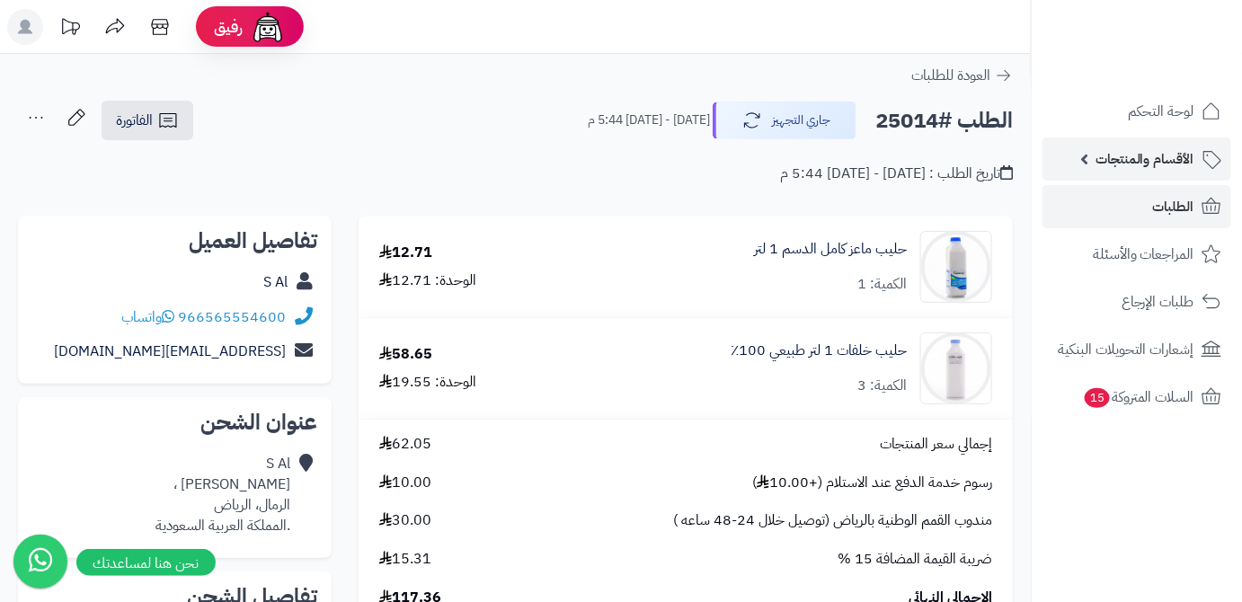
click at [1154, 160] on span "الأقسام والمنتجات" at bounding box center [1144, 158] width 99 height 25
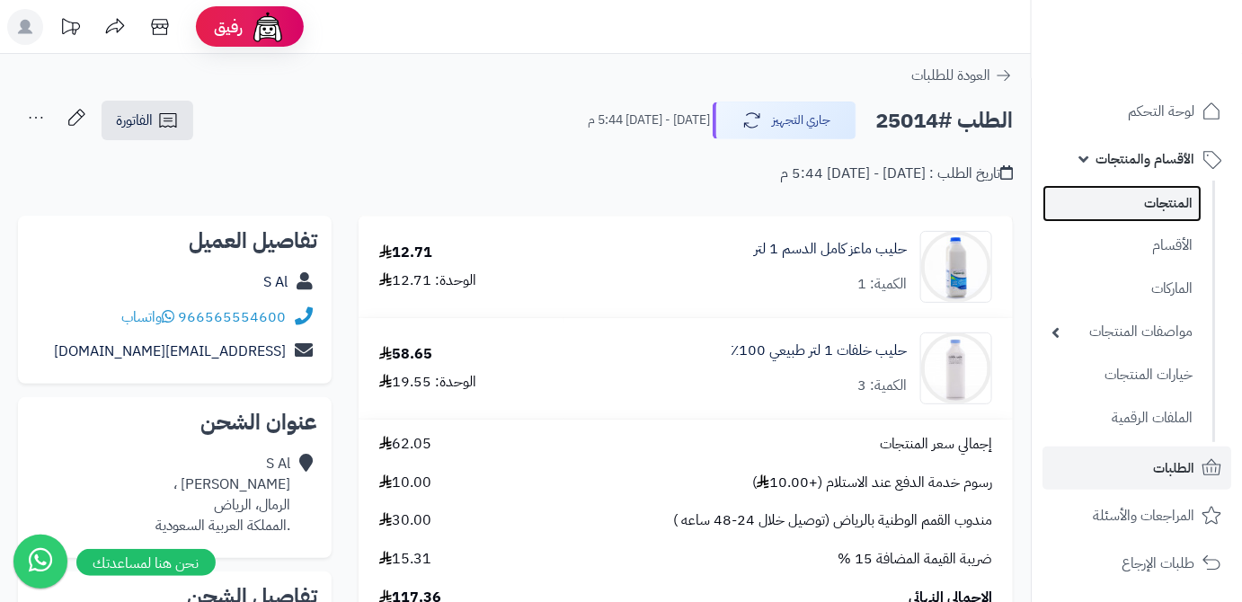
click at [1159, 207] on link "المنتجات" at bounding box center [1121, 203] width 159 height 37
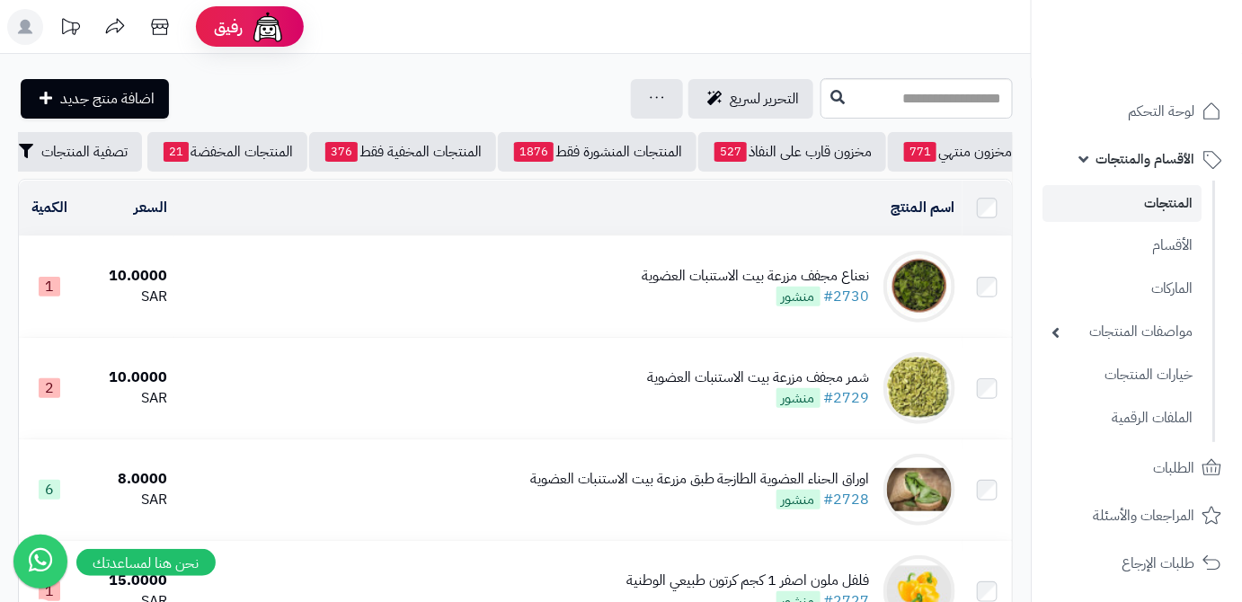
scroll to position [0, -190]
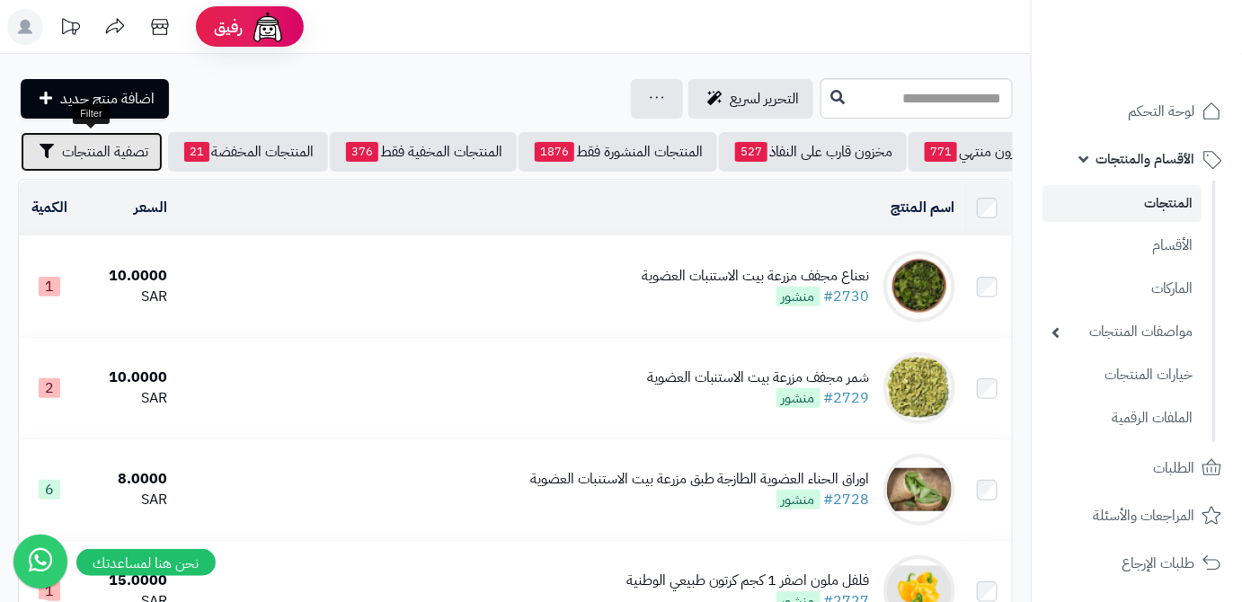
click at [81, 168] on button "تصفية المنتجات" at bounding box center [92, 152] width 142 height 40
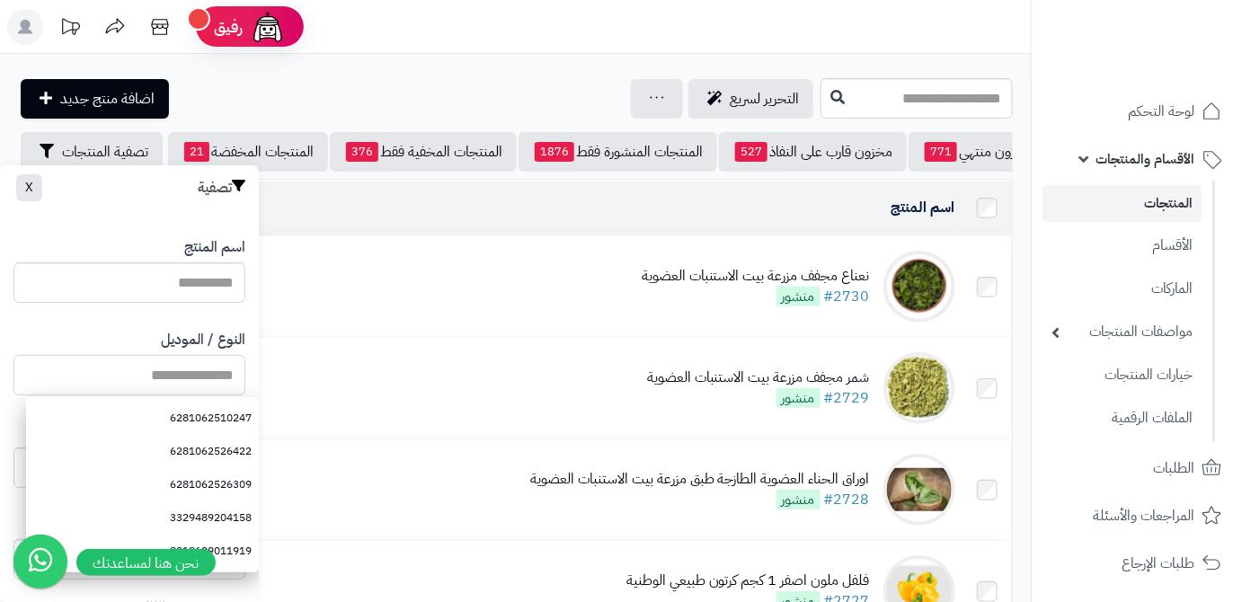
paste input "**********"
type input "**********"
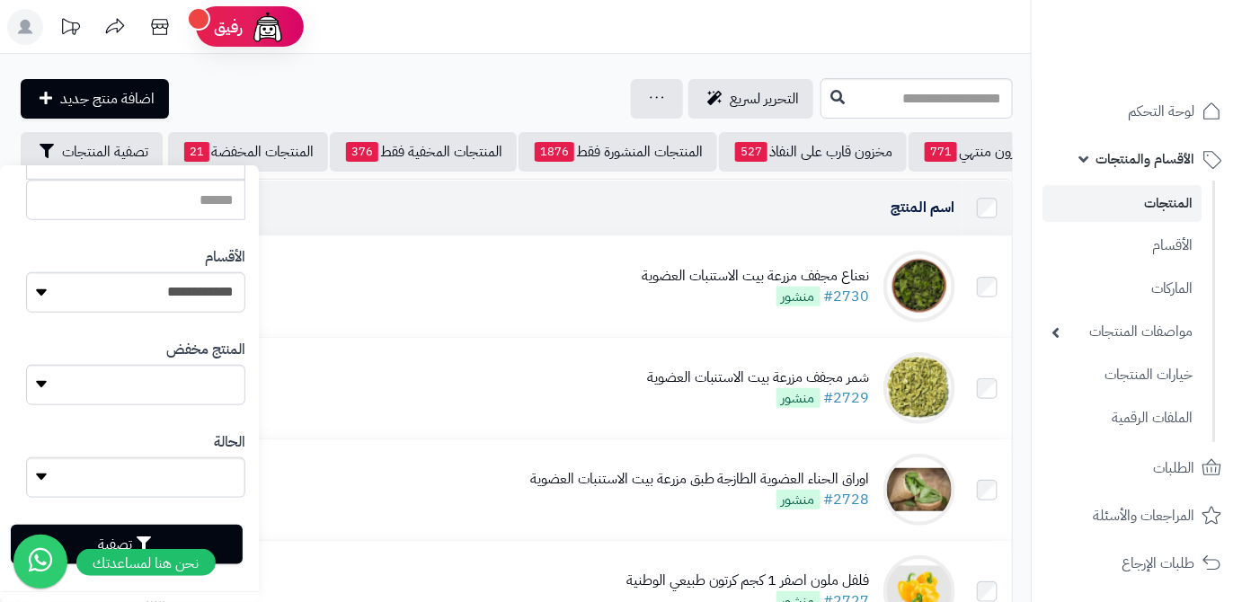
scroll to position [496, 0]
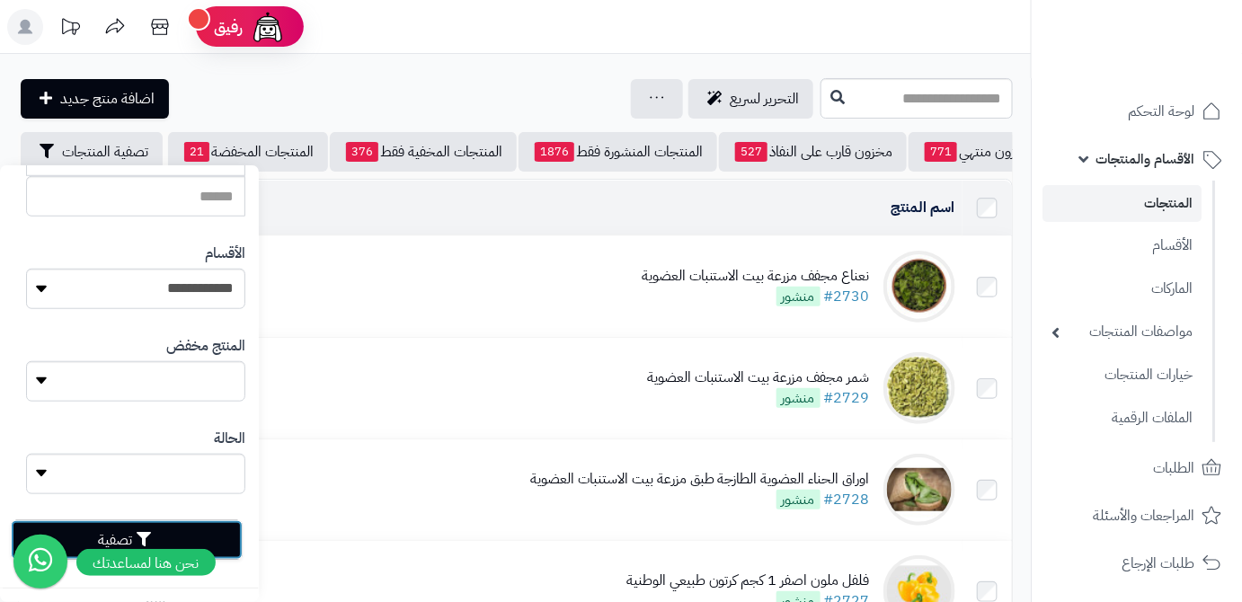
click at [217, 531] on button "تصفية" at bounding box center [127, 540] width 232 height 40
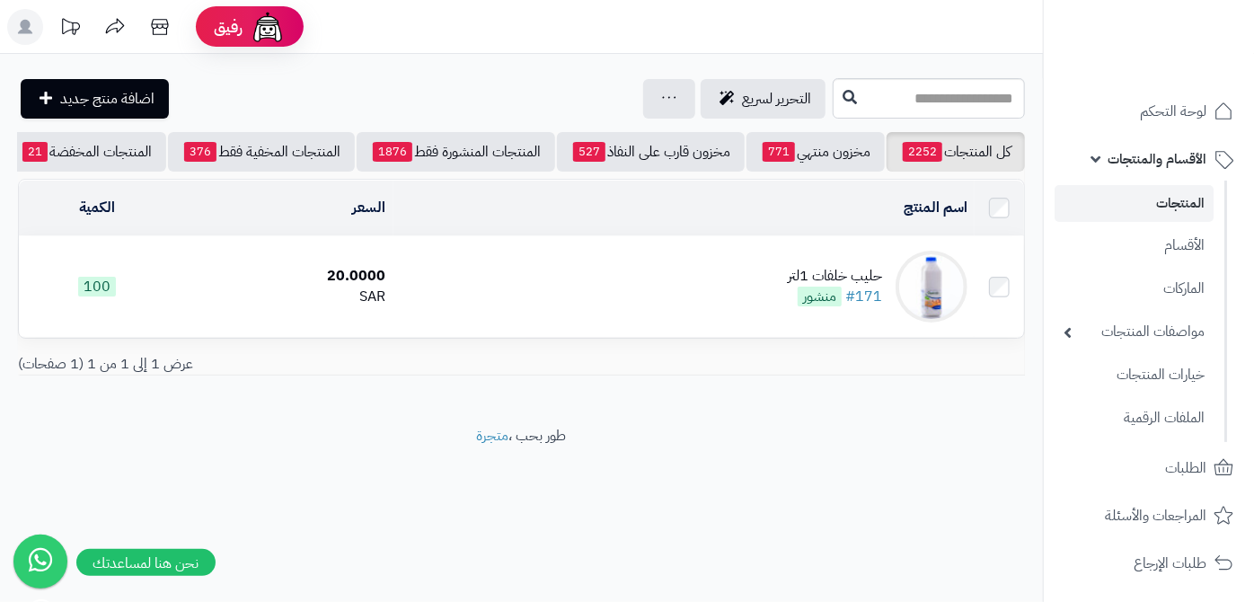
click at [815, 287] on div "حليب خلفات 1لتر" at bounding box center [835, 276] width 94 height 21
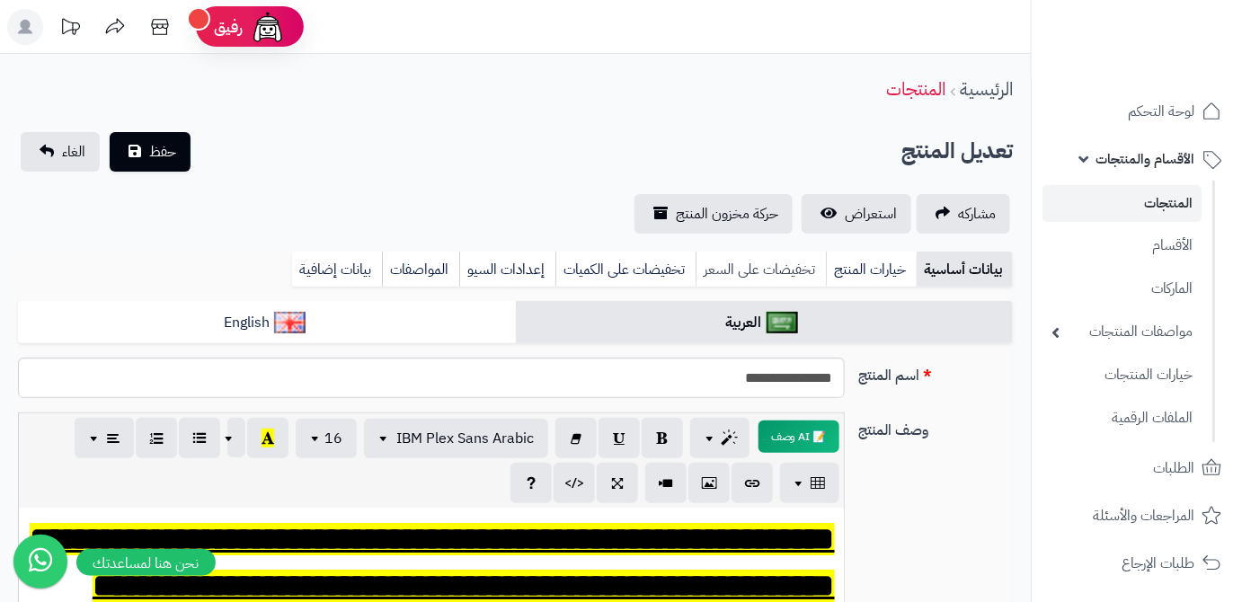
click at [759, 280] on link "تخفيضات على السعر" at bounding box center [760, 270] width 130 height 36
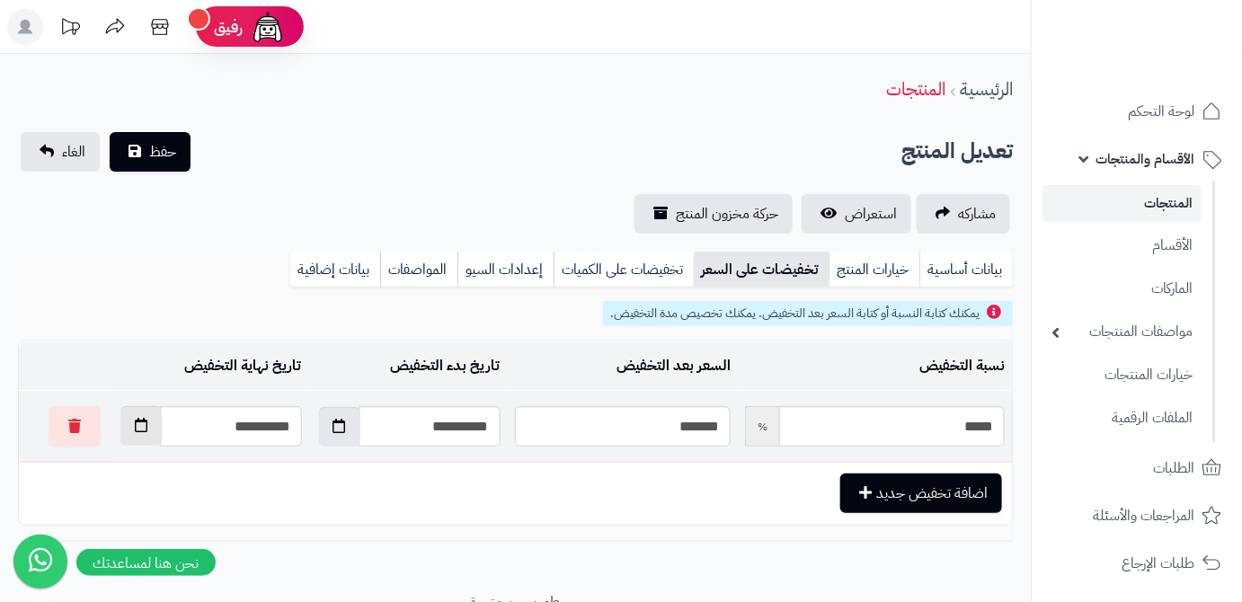
click at [129, 435] on button "button" at bounding box center [140, 426] width 41 height 40
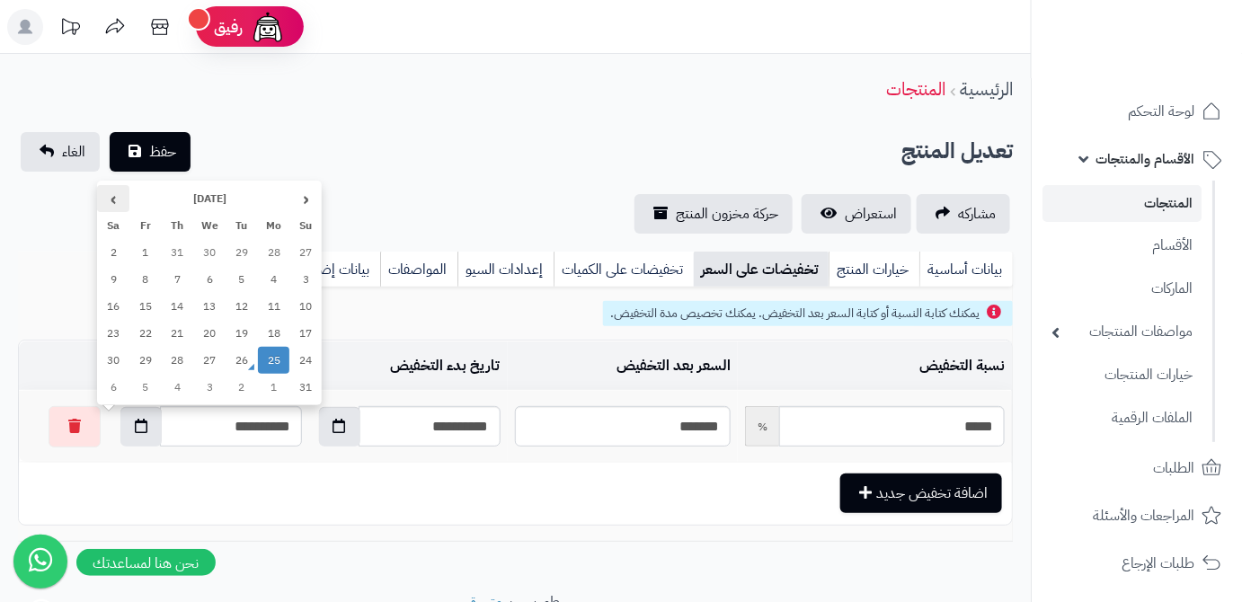
click at [112, 204] on th "›" at bounding box center [113, 198] width 32 height 27
click at [143, 248] on td "5" at bounding box center [145, 252] width 32 height 27
type input "**********"
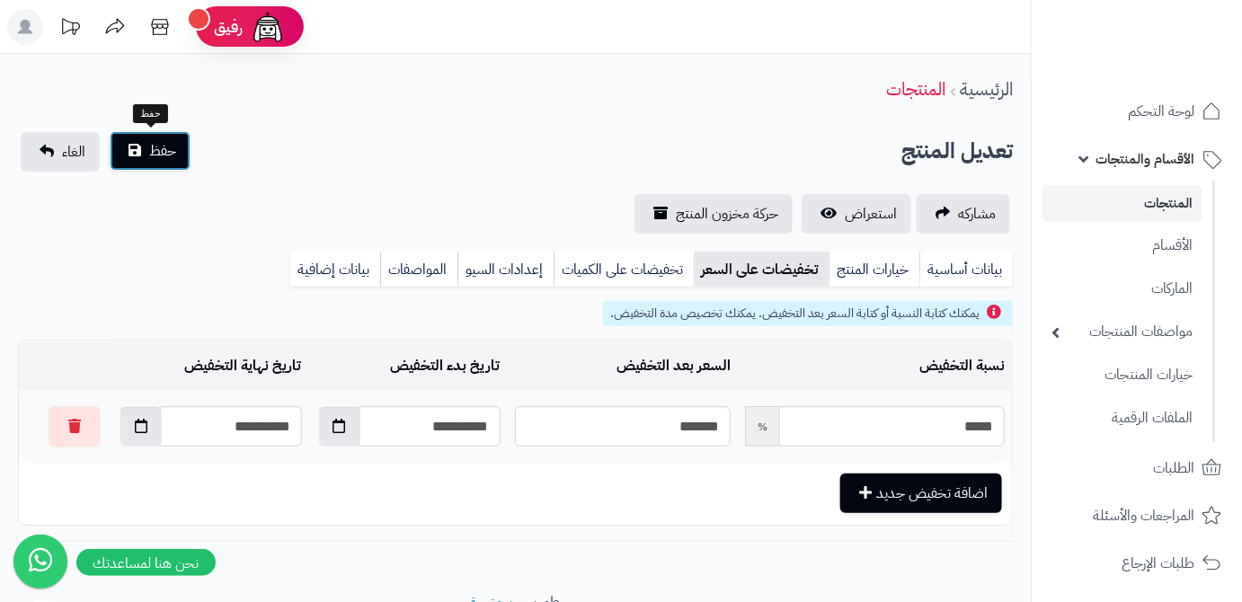
click at [180, 149] on button "حفظ" at bounding box center [150, 151] width 81 height 40
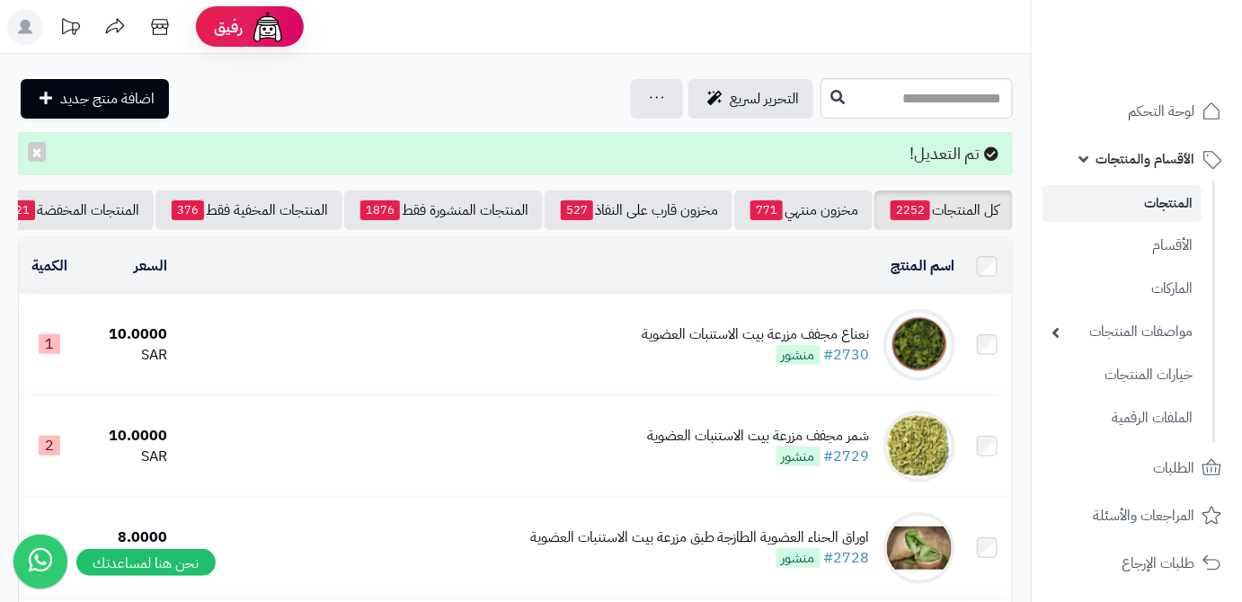
scroll to position [0, -190]
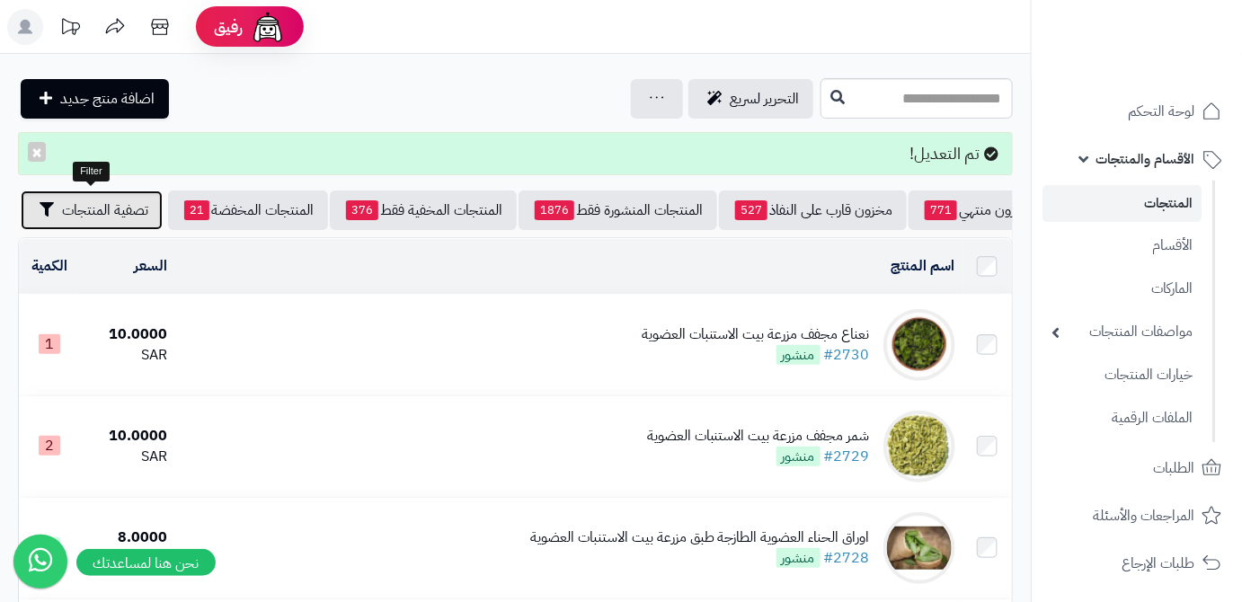
drag, startPoint x: 88, startPoint y: 220, endPoint x: 122, endPoint y: 292, distance: 79.6
click at [89, 221] on button "تصفية المنتجات" at bounding box center [92, 210] width 142 height 40
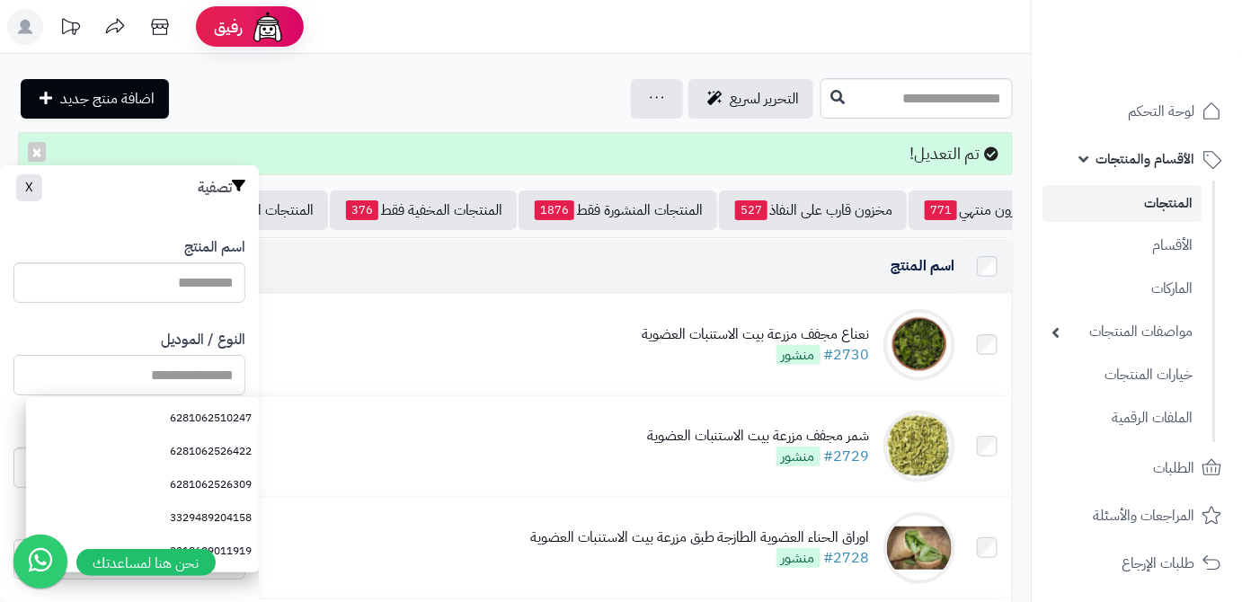
paste input "**********"
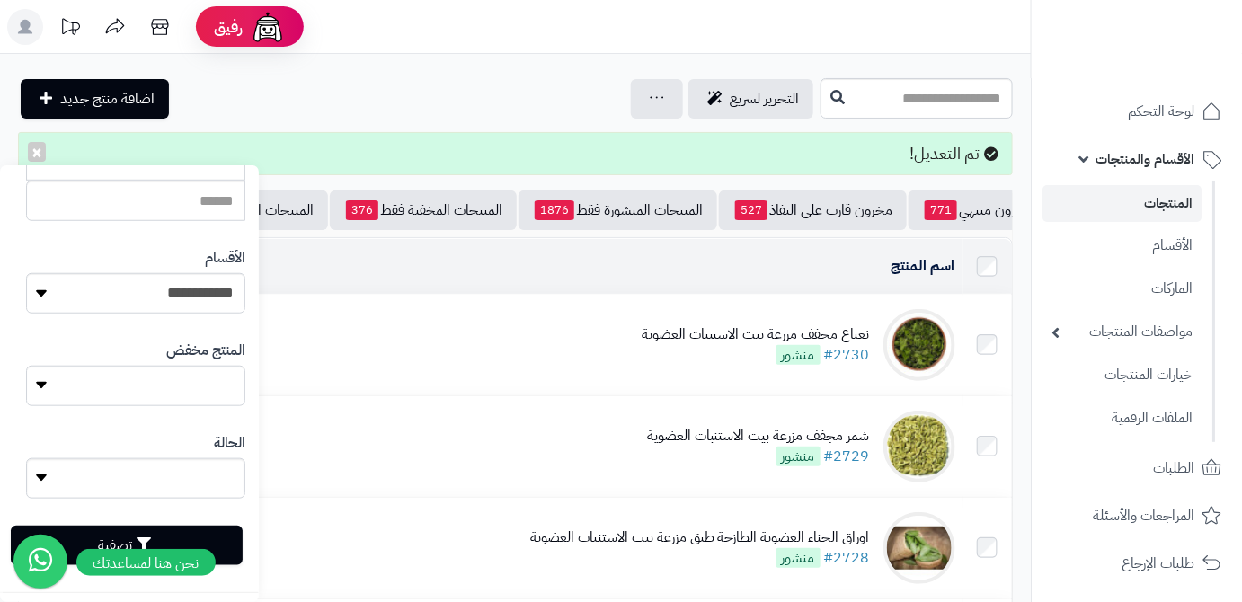
scroll to position [496, 0]
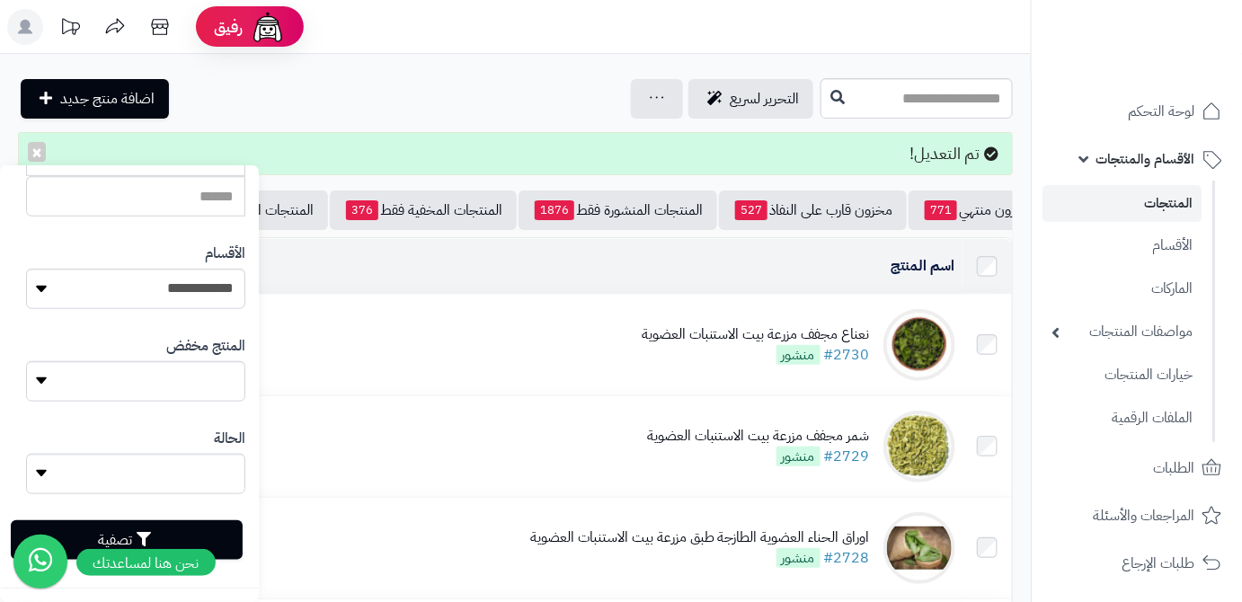
type input "**********"
click at [219, 521] on button "تصفية" at bounding box center [127, 540] width 232 height 40
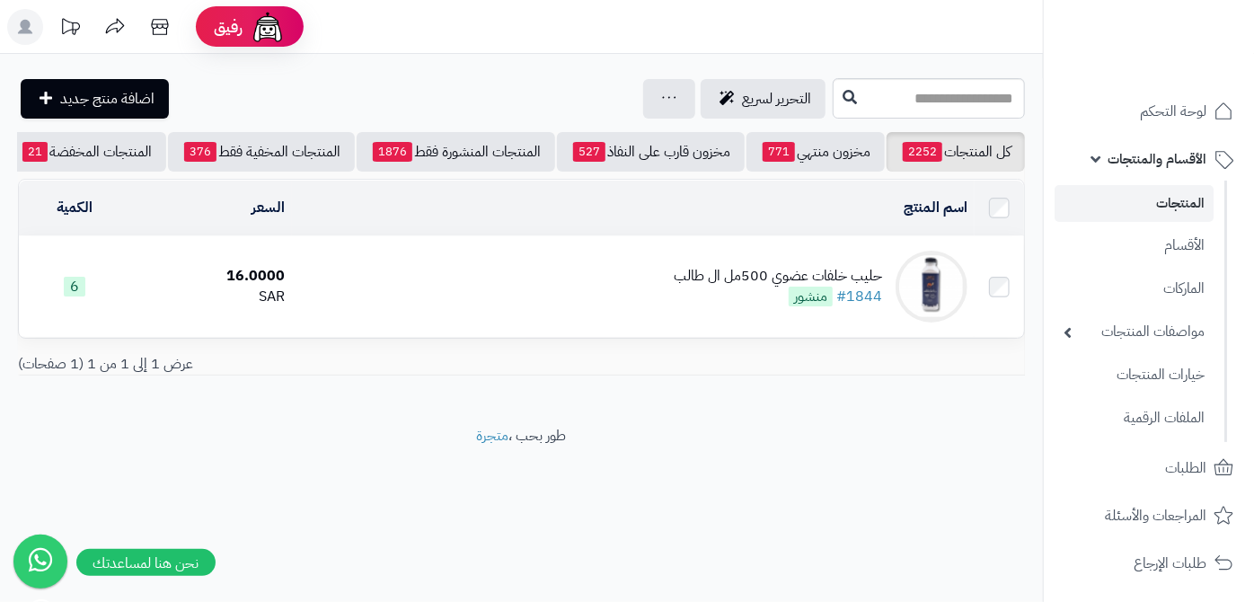
click at [720, 307] on div "حليب خلفات عضوي 500مل ال طالب #1844 منشور" at bounding box center [778, 286] width 208 height 41
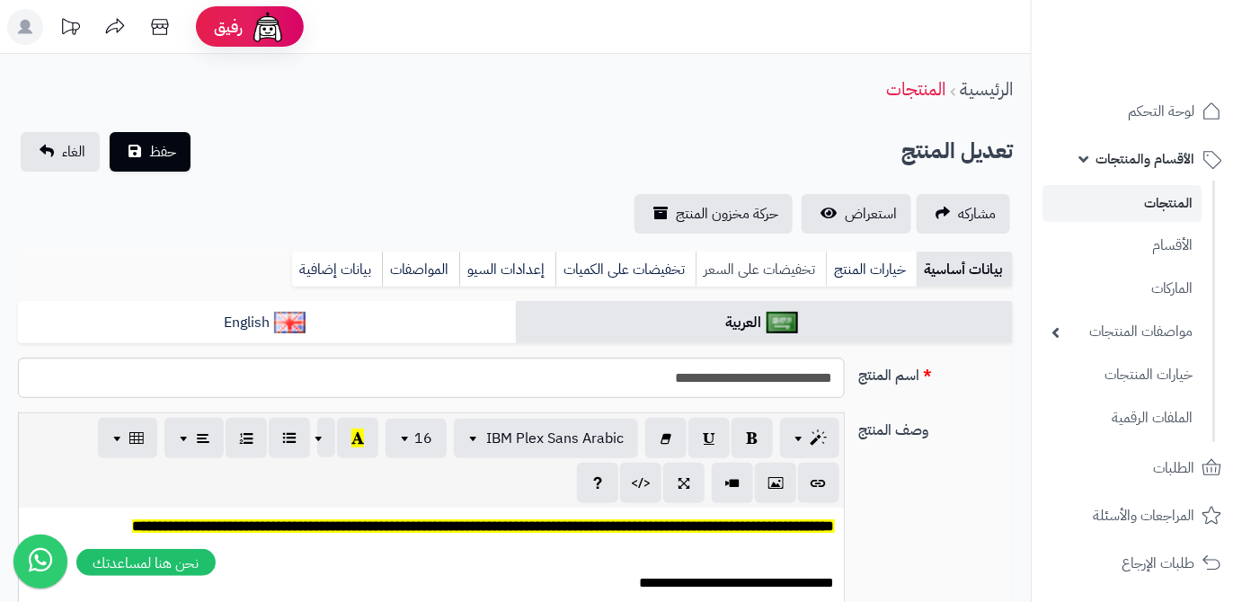
scroll to position [170, 0]
click at [772, 266] on link "تخفيضات على السعر" at bounding box center [760, 270] width 130 height 36
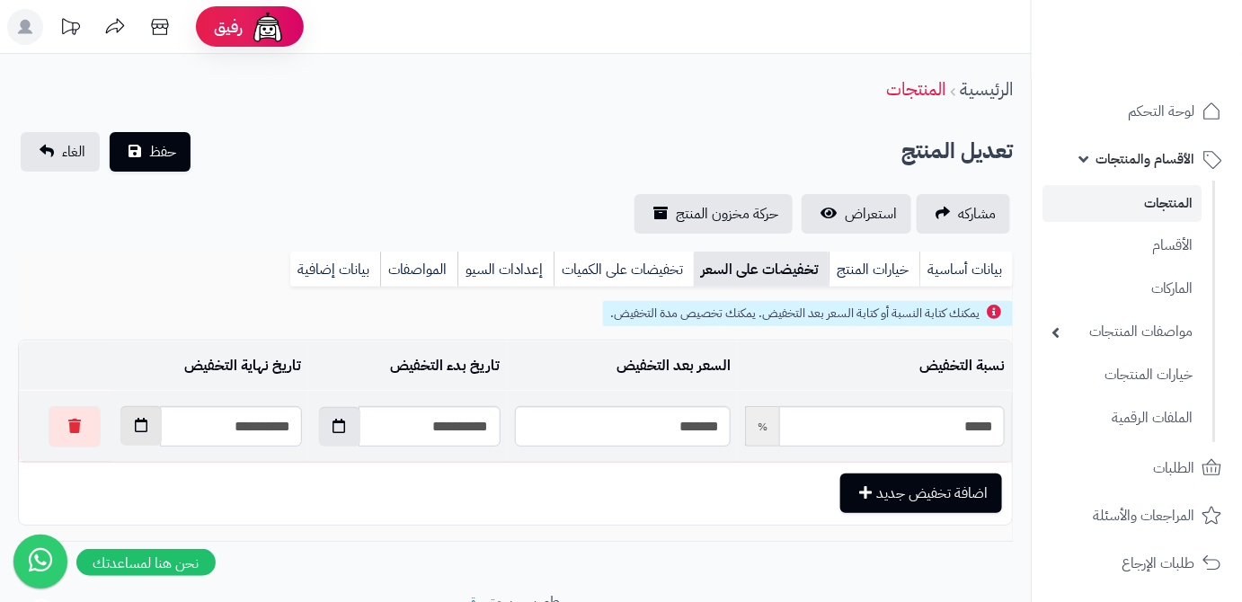
click at [128, 422] on button "button" at bounding box center [140, 426] width 41 height 40
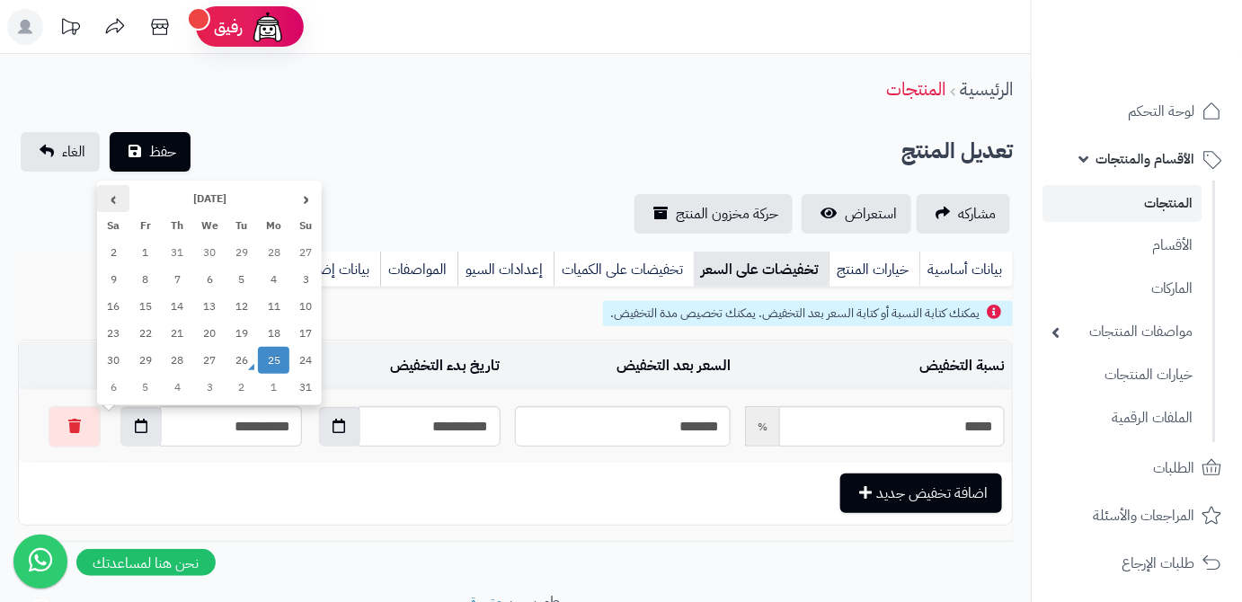
click at [116, 201] on th "›" at bounding box center [113, 198] width 32 height 27
click at [149, 253] on td "5" at bounding box center [145, 252] width 32 height 27
type input "**********"
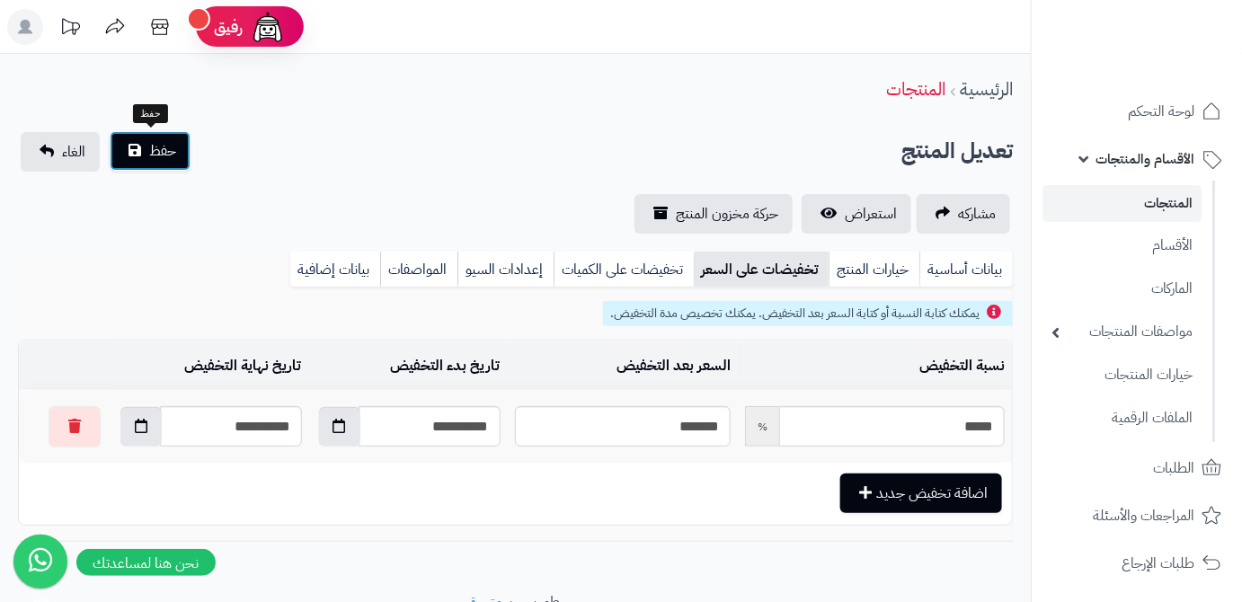
click at [166, 146] on span "حفظ" at bounding box center [162, 151] width 27 height 22
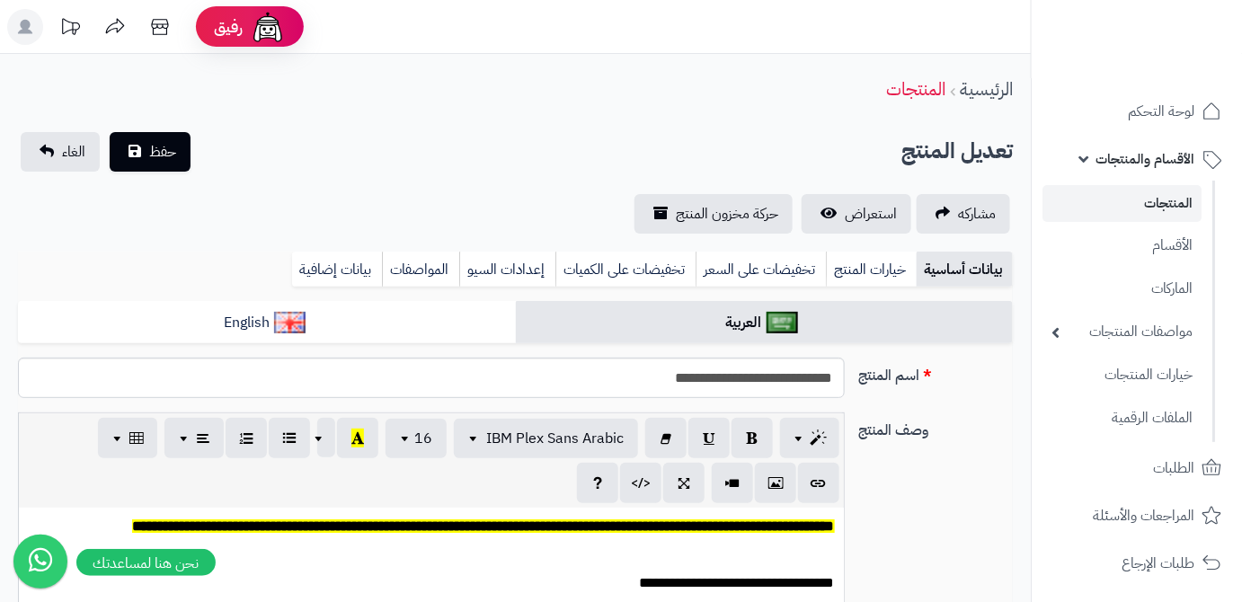
scroll to position [180, 0]
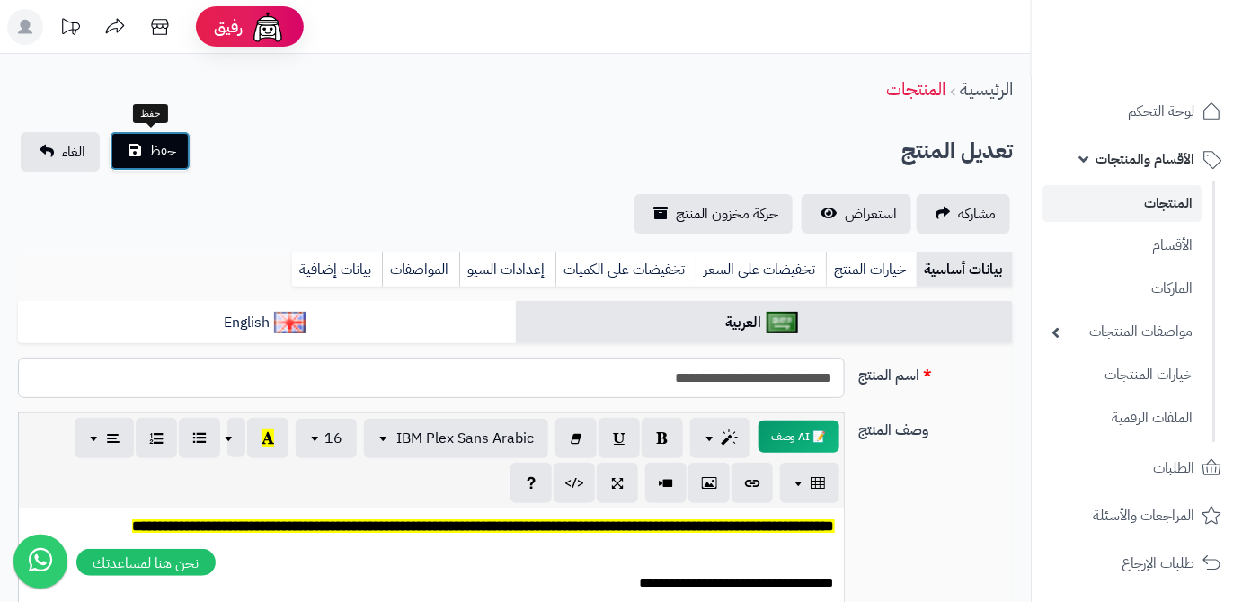
click at [149, 132] on button "حفظ" at bounding box center [150, 151] width 81 height 40
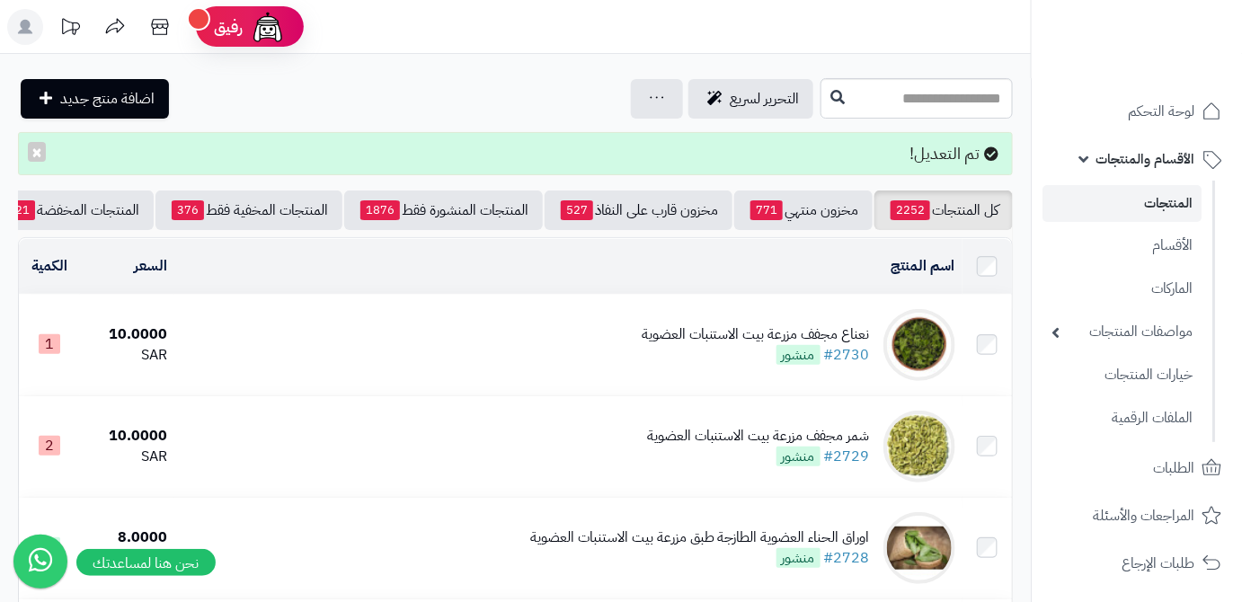
scroll to position [0, -190]
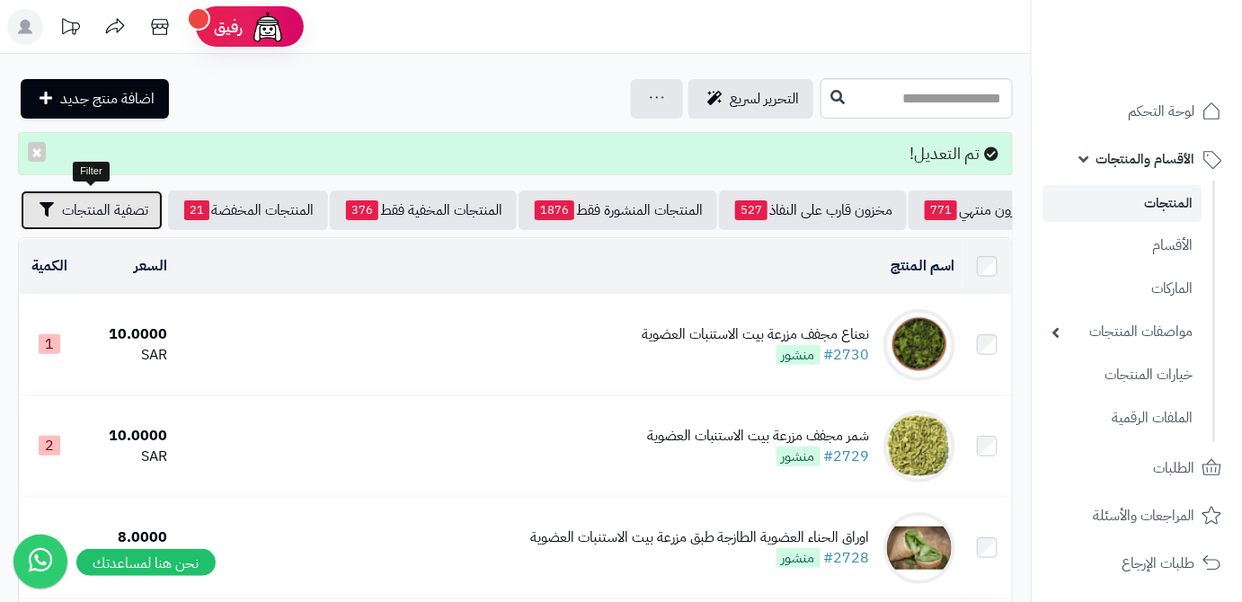
click at [66, 220] on button "تصفية المنتجات" at bounding box center [92, 210] width 142 height 40
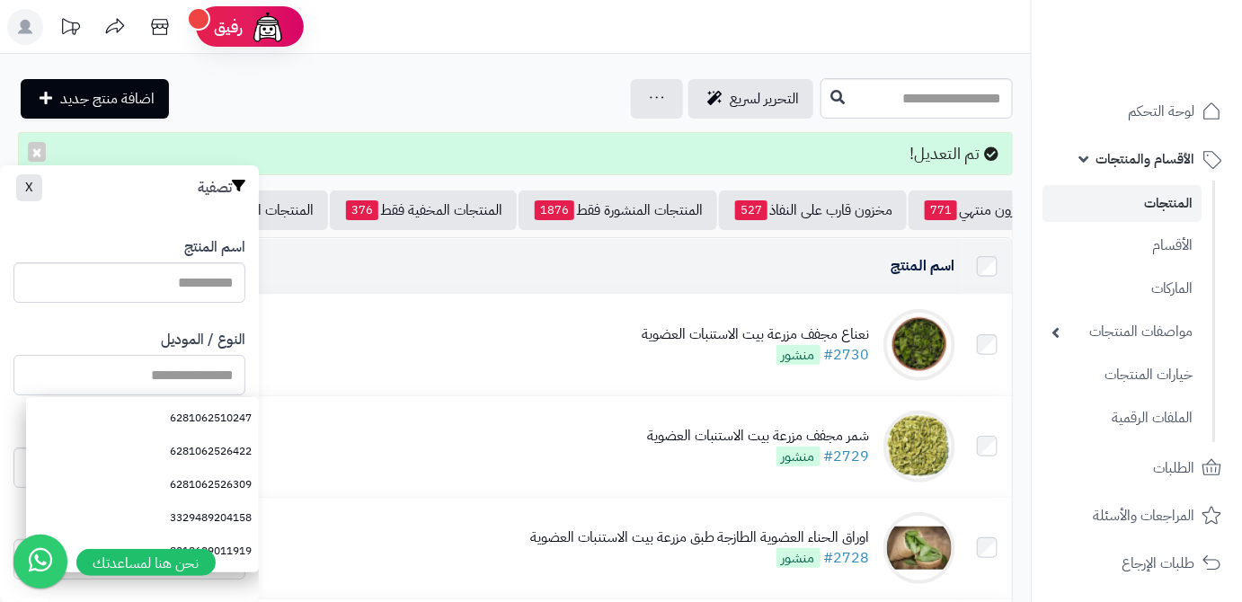
paste input "**********"
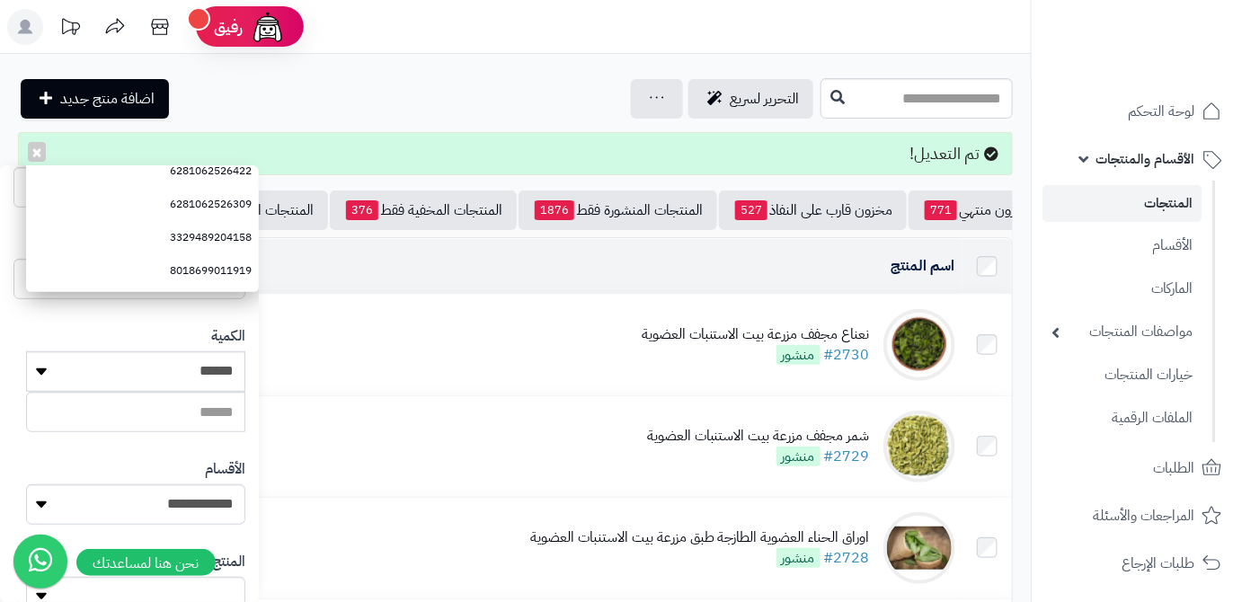
scroll to position [490, 0]
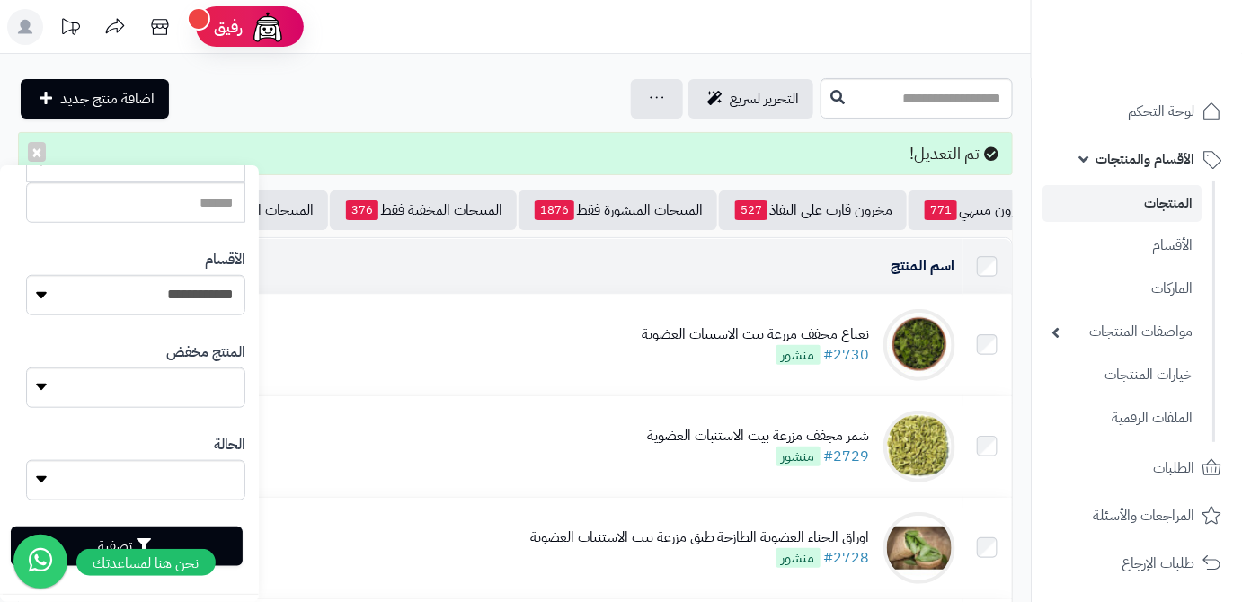
type input "**********"
click at [229, 540] on button "تصفية" at bounding box center [127, 546] width 232 height 40
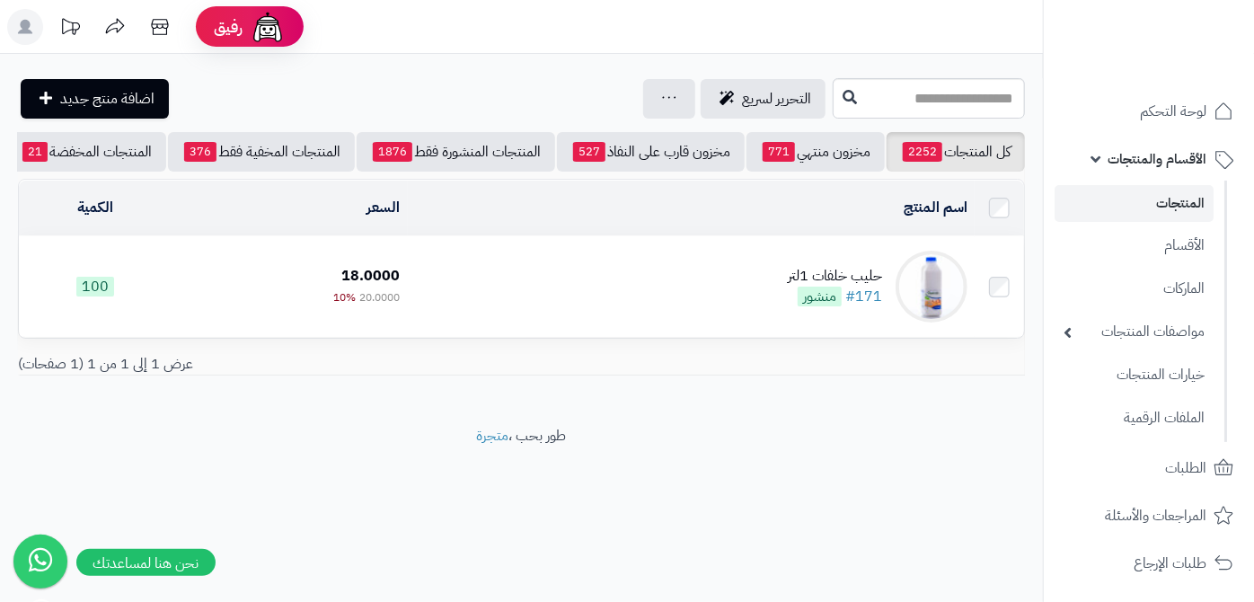
click at [726, 293] on td "حليب خلفات 1لتر #171 منشور" at bounding box center [691, 286] width 567 height 101
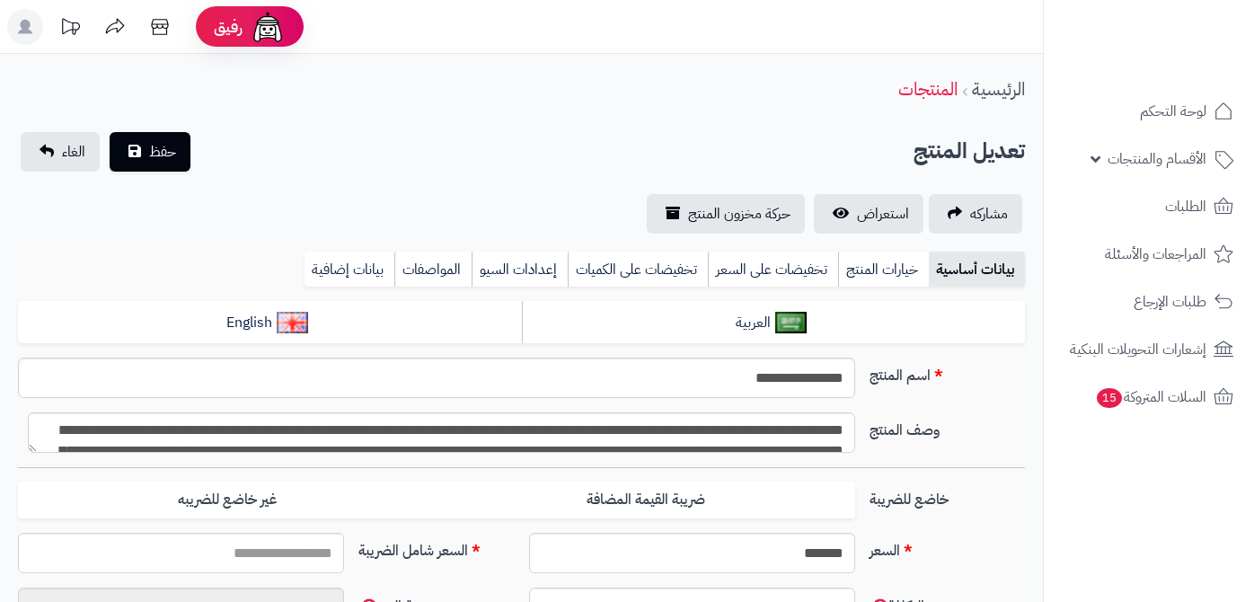
type input "*****"
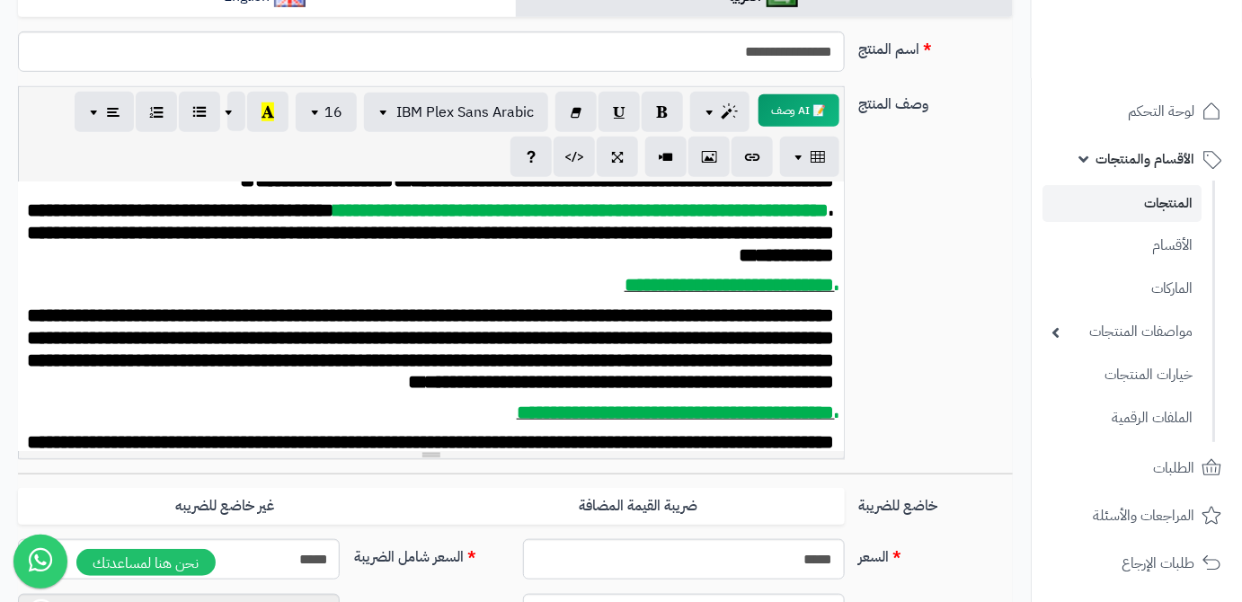
scroll to position [81, 0]
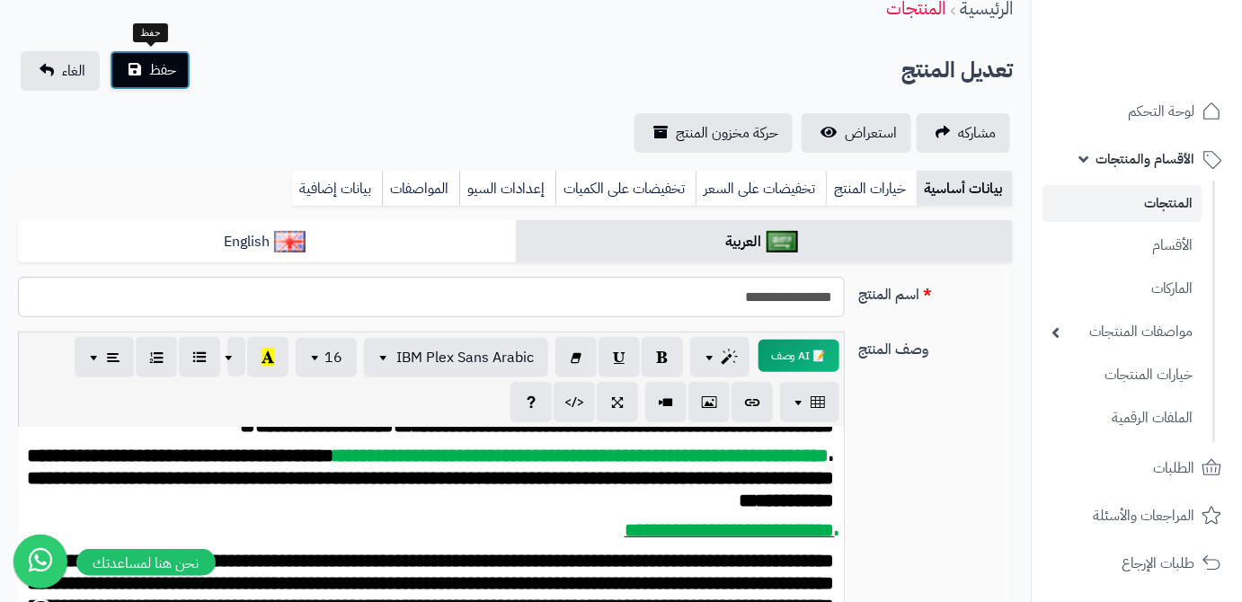
click at [172, 71] on span "حفظ" at bounding box center [162, 70] width 27 height 22
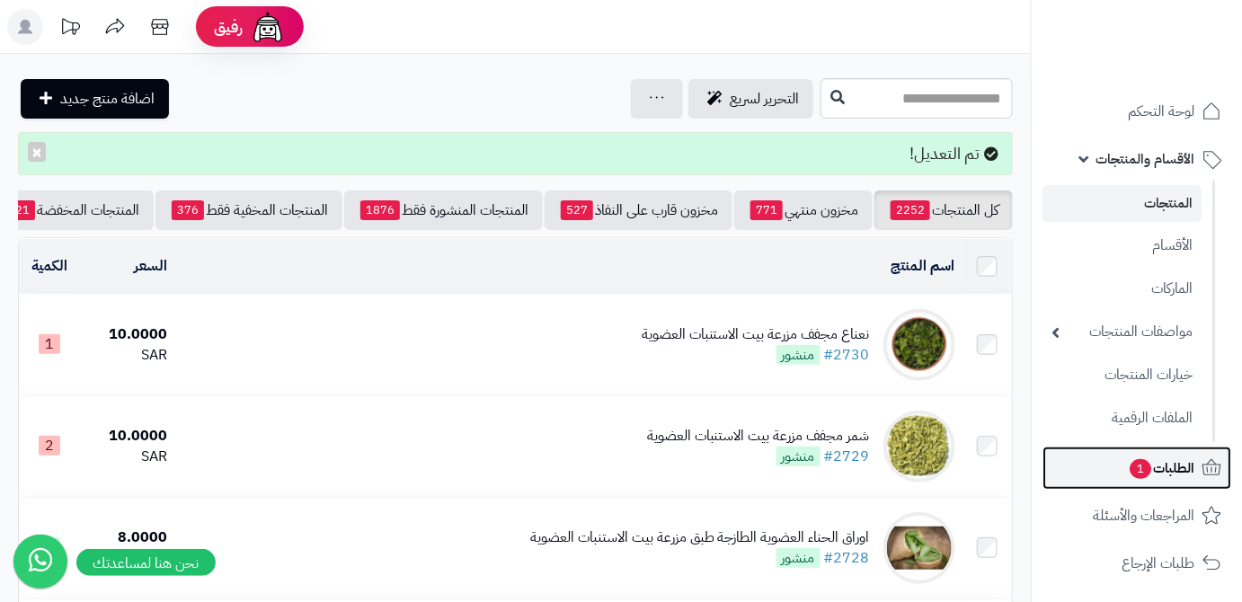
click at [1130, 455] on span "الطلبات 1" at bounding box center [1160, 467] width 66 height 25
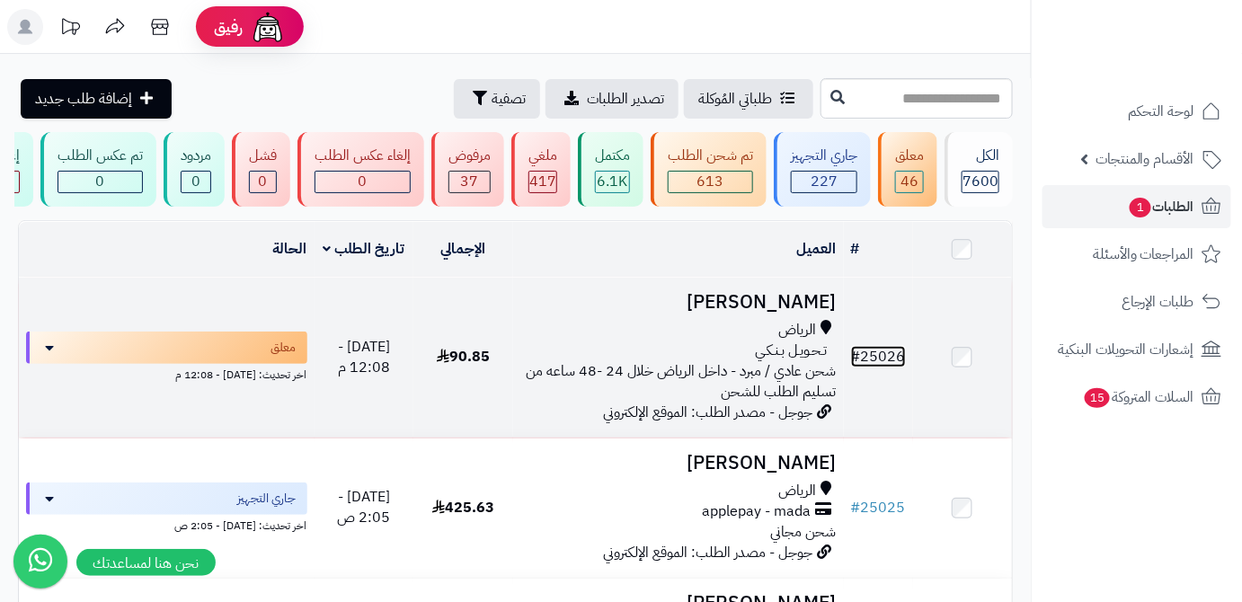
click at [894, 365] on link "# 25026" at bounding box center [878, 357] width 55 height 22
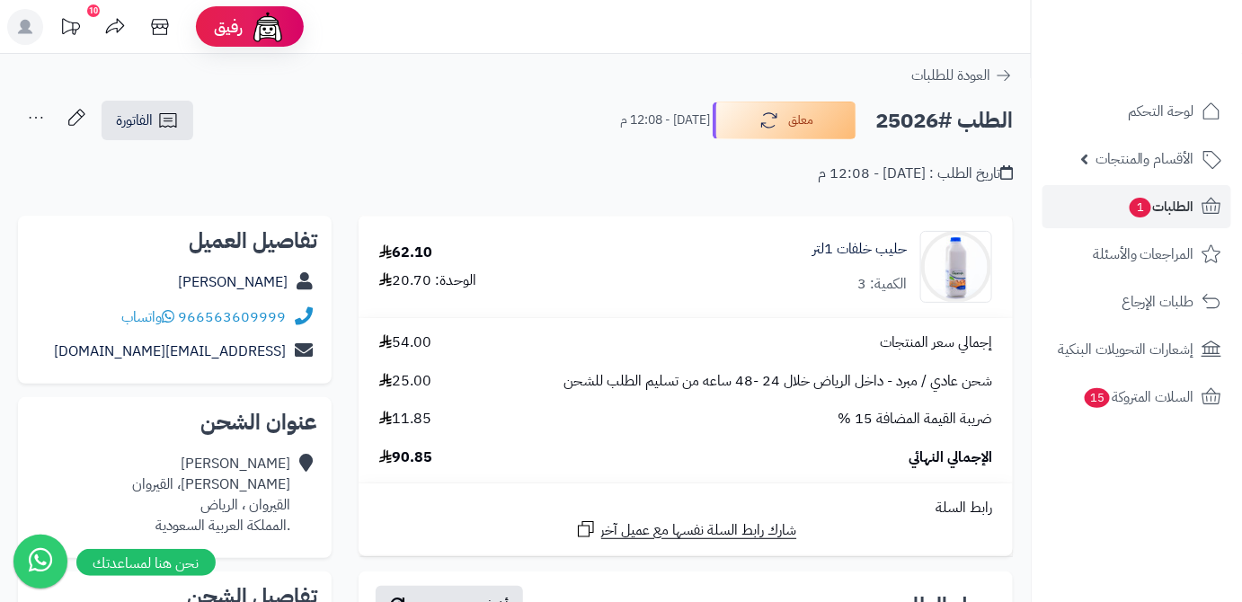
click at [913, 126] on h2 "الطلب #25026" at bounding box center [943, 120] width 137 height 37
copy h2 "25026"
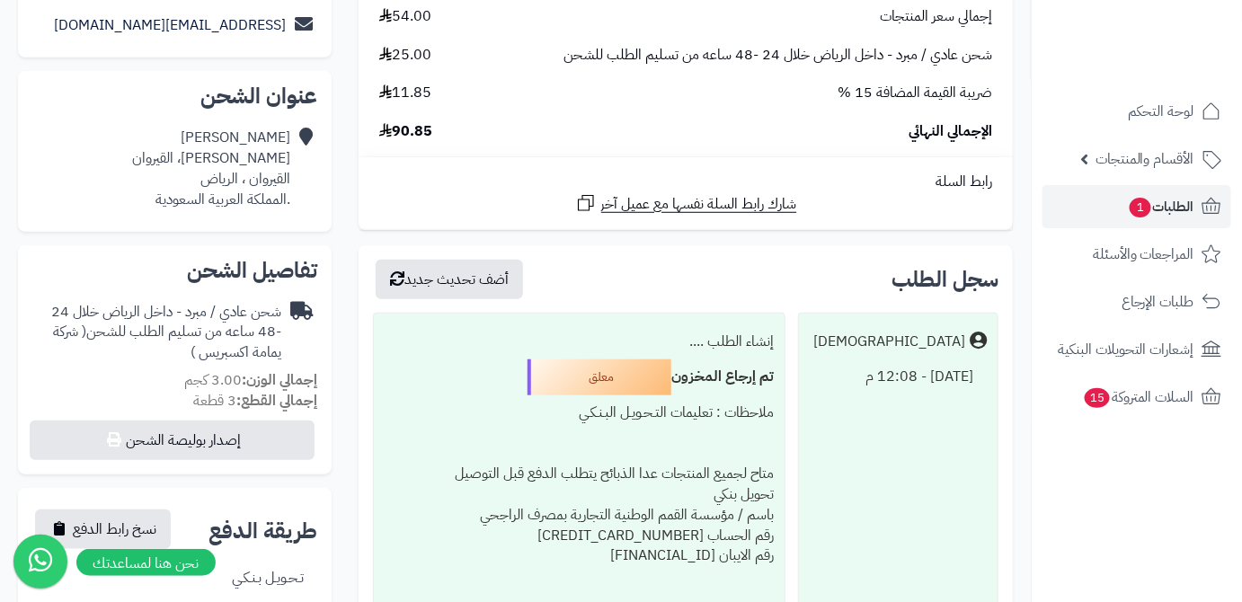
drag, startPoint x: 393, startPoint y: 128, endPoint x: 447, endPoint y: 132, distance: 54.1
click at [447, 132] on div "الإجمالي النهائي 90.85" at bounding box center [686, 131] width 640 height 21
copy span "90.85"
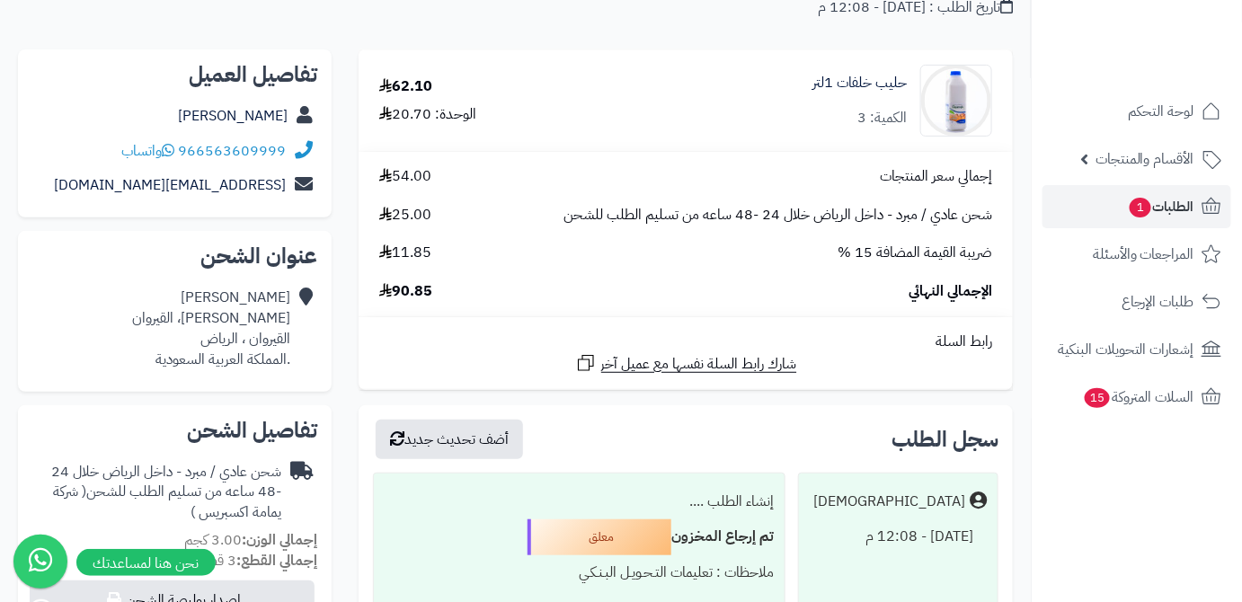
scroll to position [0, 0]
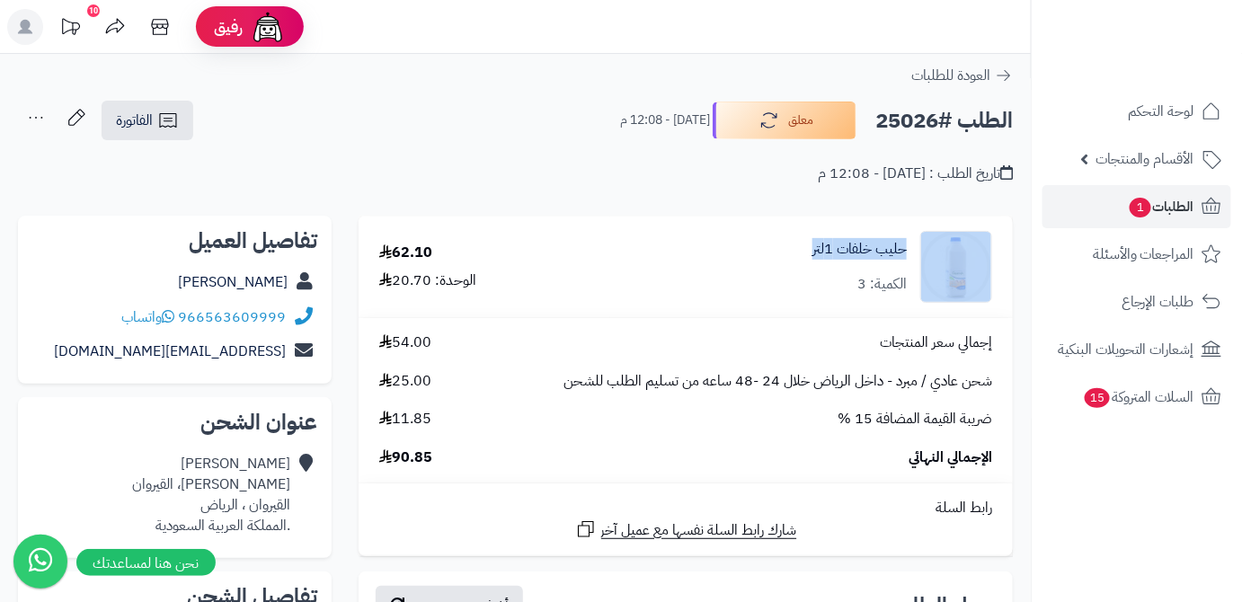
drag, startPoint x: 809, startPoint y: 251, endPoint x: 913, endPoint y: 250, distance: 104.2
click at [941, 251] on div "حليب خلفات 1لتر الكمية: 3" at bounding box center [811, 267] width 388 height 72
copy div "حليب خلفات 1لتر"
click at [1129, 204] on span "1" at bounding box center [1140, 208] width 22 height 20
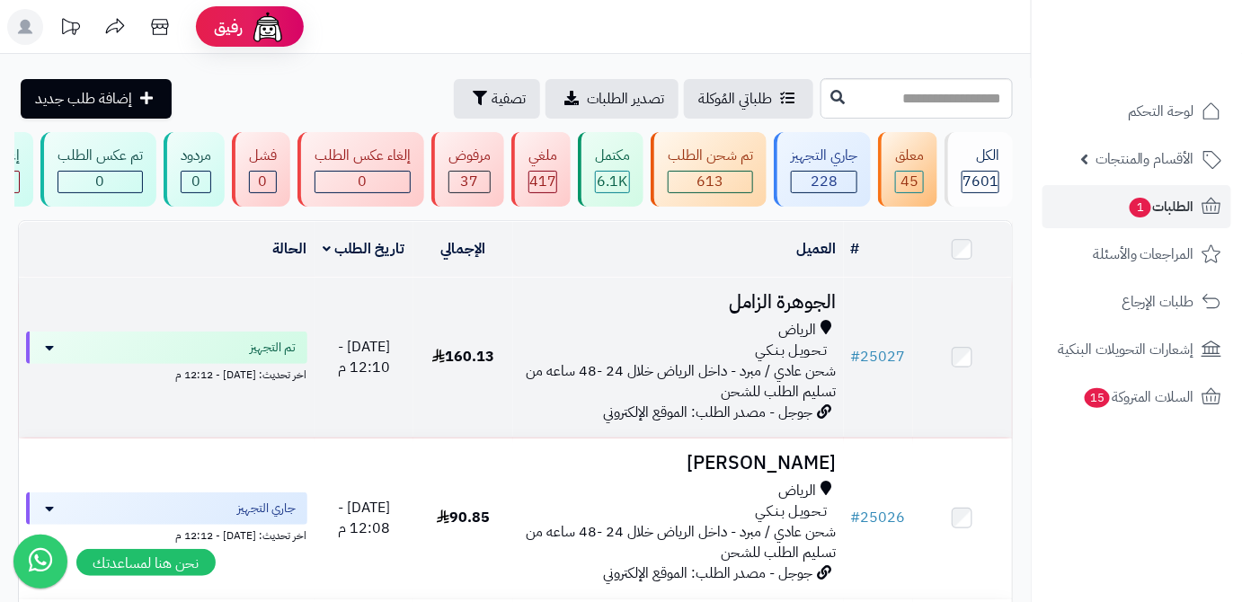
scroll to position [81, 0]
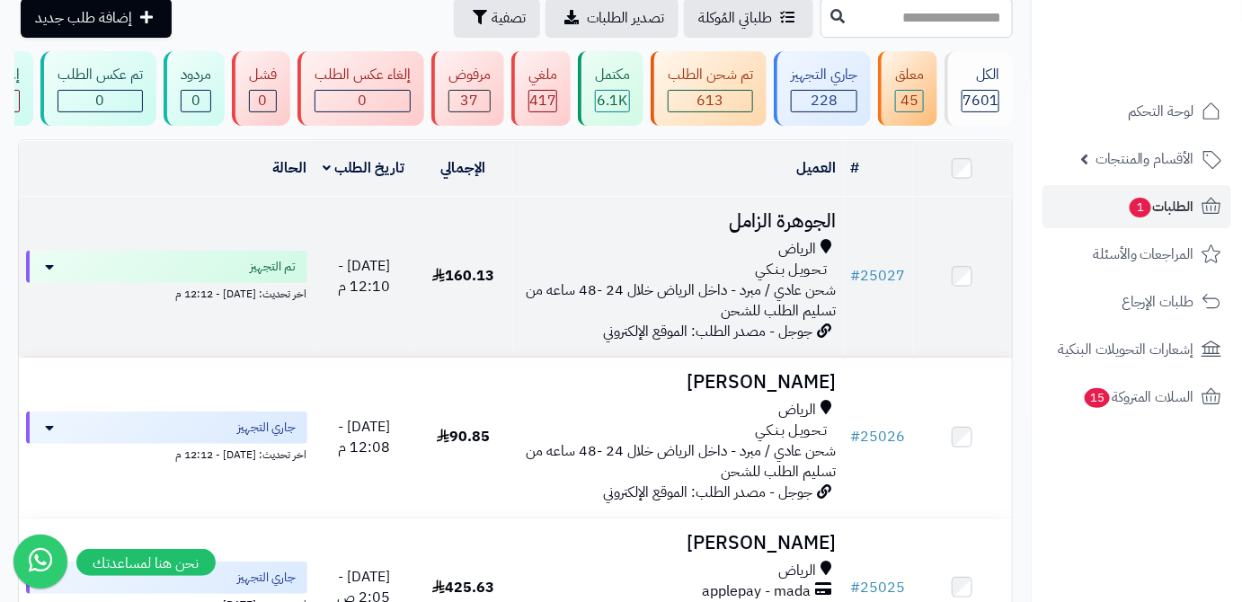
click at [800, 214] on td "الجوهرة الزامل الرياض تـحـويـل بـنـكـي شحن عادي / مبرد - داخل الرياض خلال 24 -4…" at bounding box center [678, 277] width 331 height 160
click at [814, 230] on h3 "الجوهرة الزامل" at bounding box center [678, 221] width 316 height 21
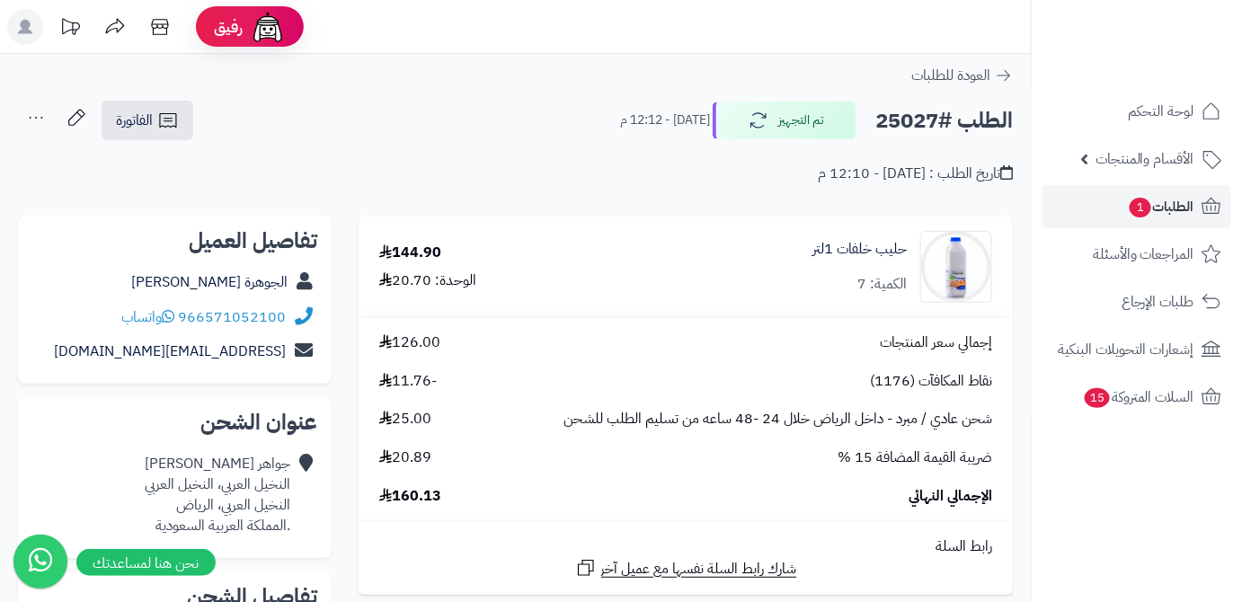
click at [900, 120] on h2 "الطلب #25027" at bounding box center [943, 120] width 137 height 37
copy h2 "25027"
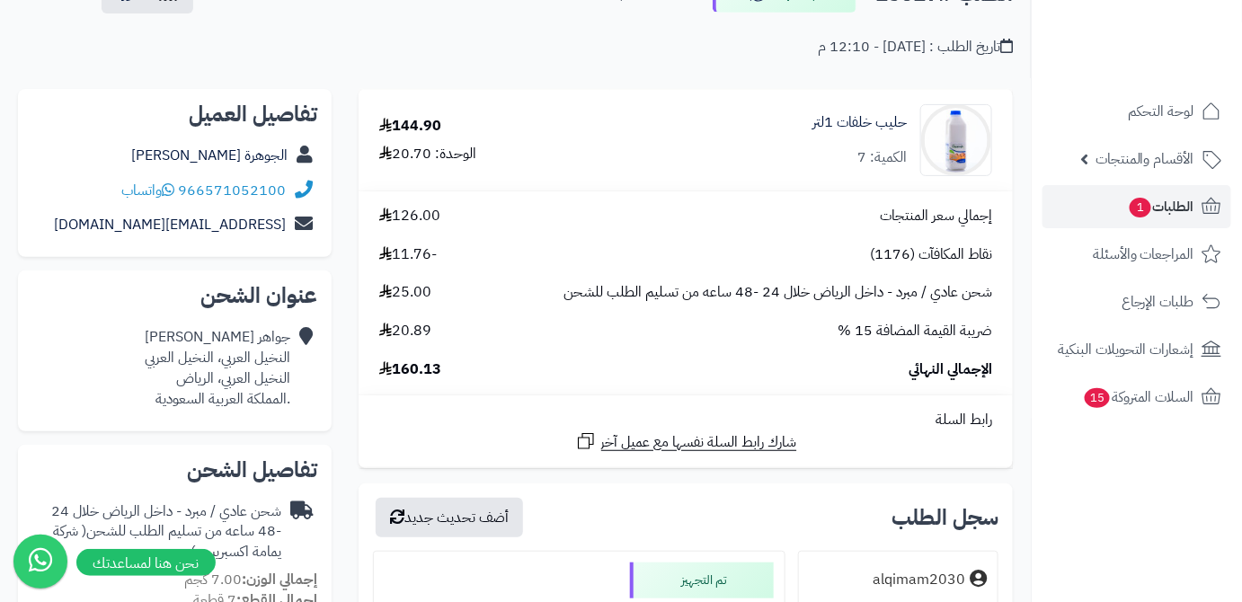
scroll to position [244, 0]
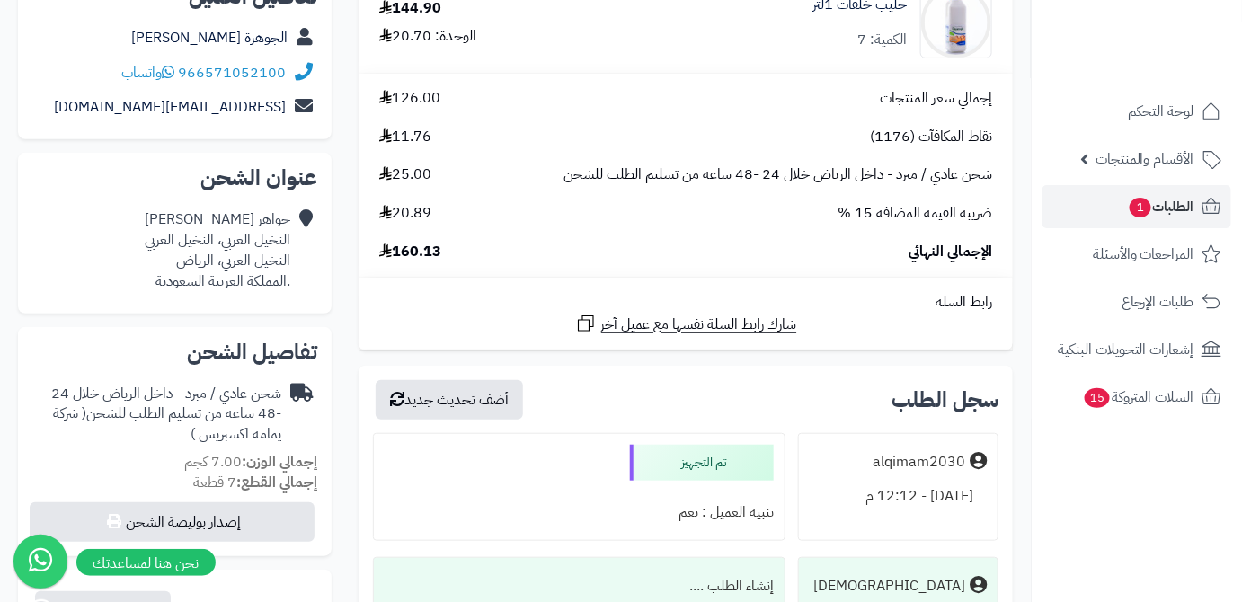
drag, startPoint x: 393, startPoint y: 254, endPoint x: 446, endPoint y: 254, distance: 53.0
click at [446, 254] on div "الإجمالي النهائي 160.13" at bounding box center [686, 252] width 640 height 21
copy span "160.13"
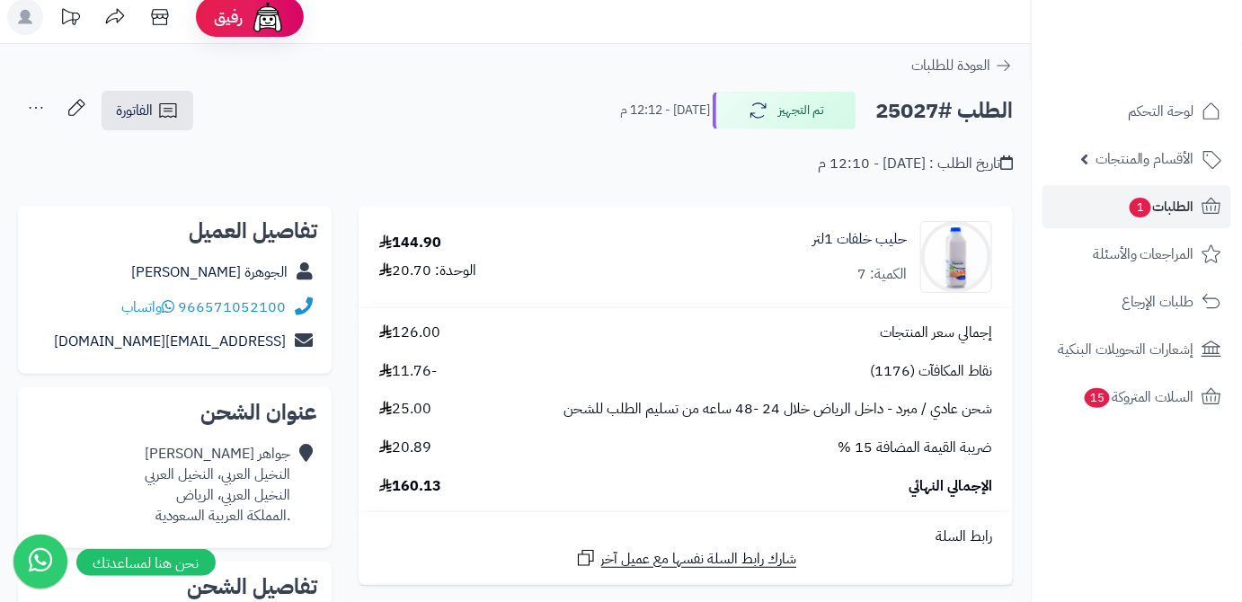
scroll to position [0, 0]
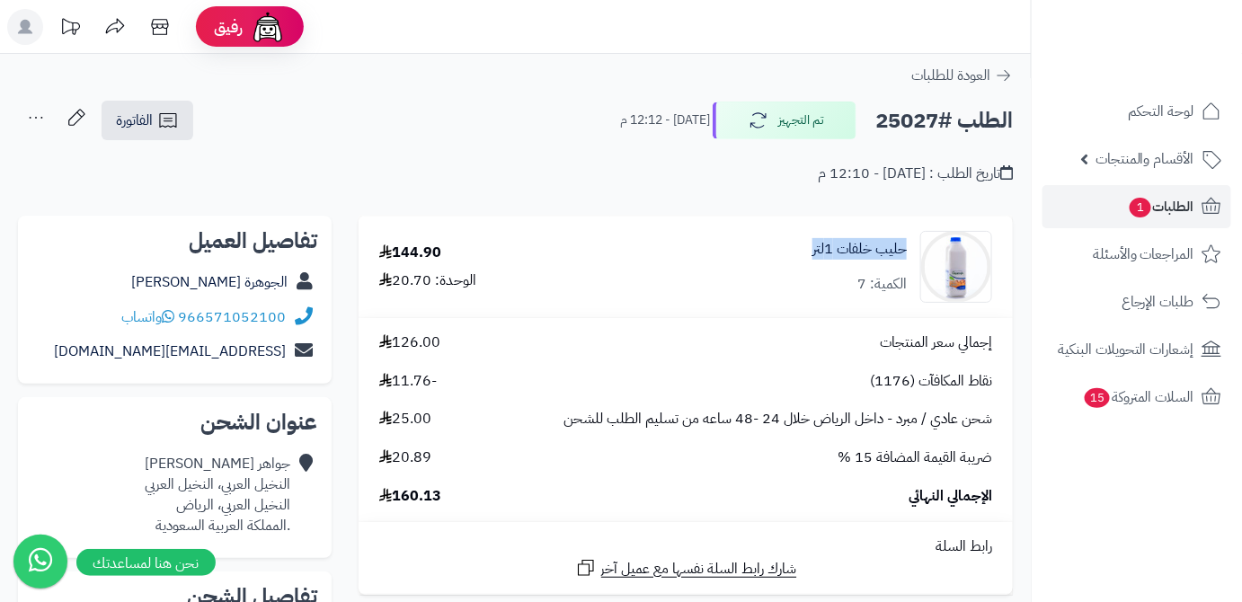
drag, startPoint x: 799, startPoint y: 250, endPoint x: 909, endPoint y: 256, distance: 110.7
click at [909, 256] on div "حليب خلفات 1لتر الكمية: 7" at bounding box center [811, 267] width 388 height 72
copy link "حليب خلفات 1لتر"
